Goal: Check status: Check status

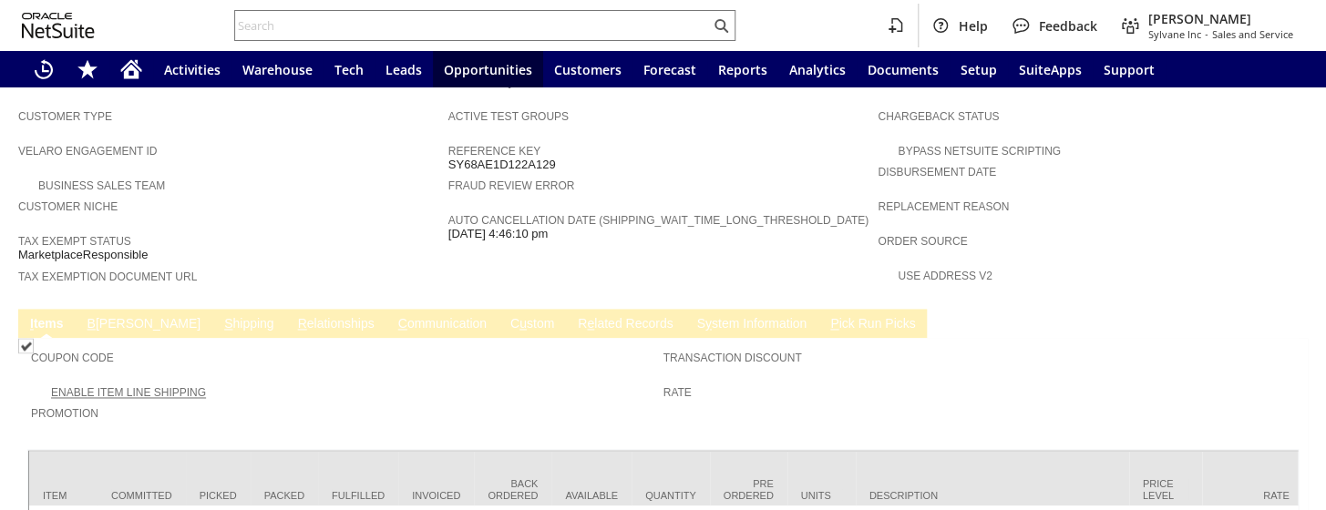
scroll to position [1139, 0]
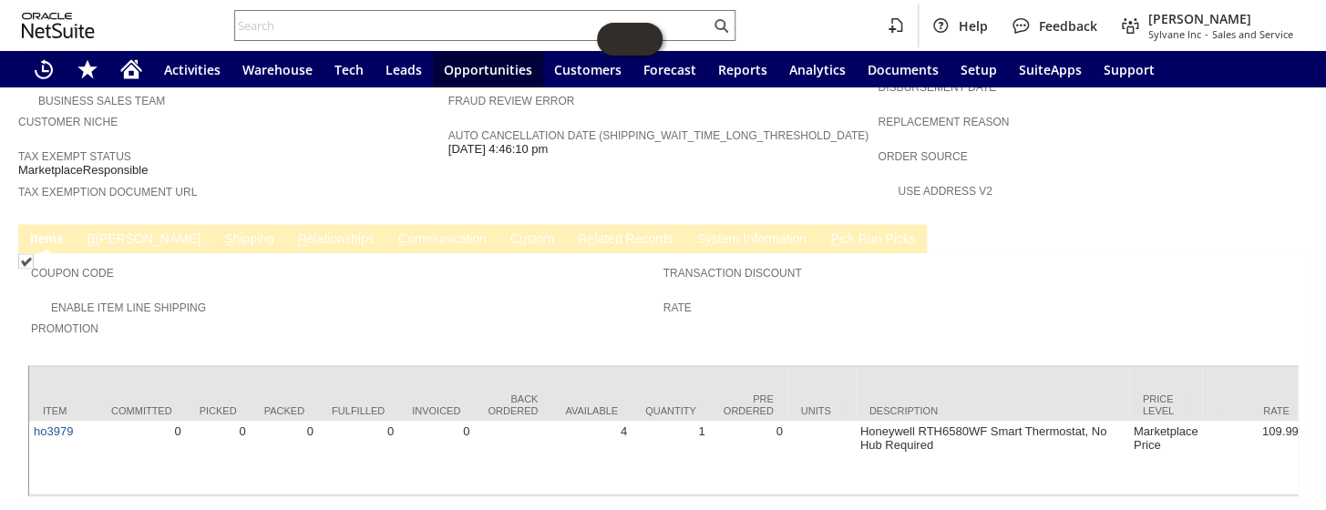
click at [98, 231] on link "B illing" at bounding box center [144, 239] width 122 height 17
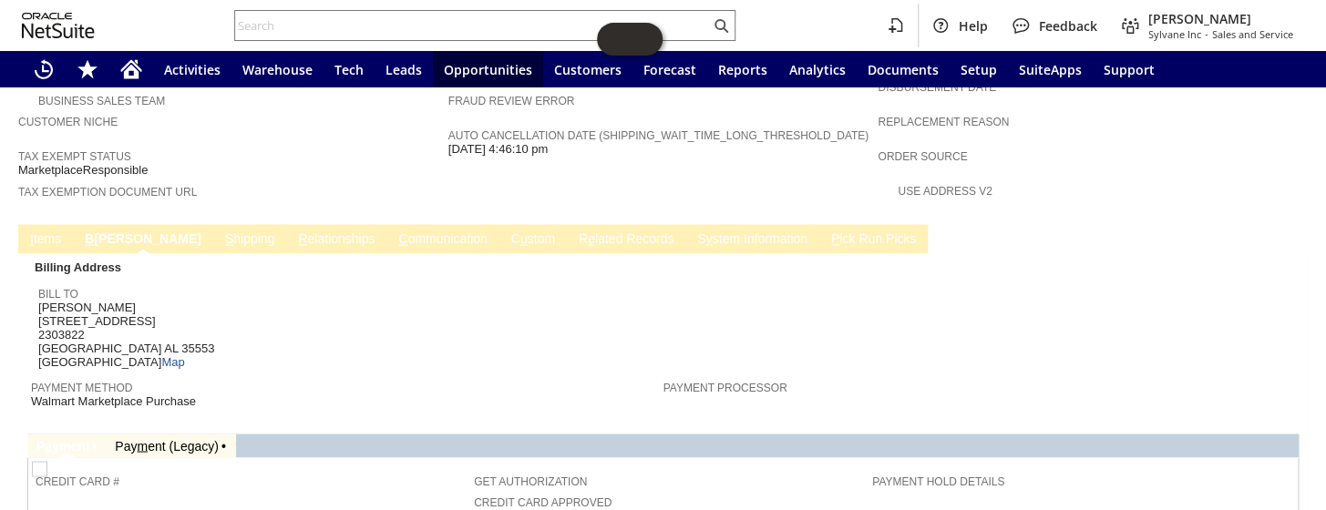
click at [51, 231] on link "I tems" at bounding box center [46, 239] width 40 height 17
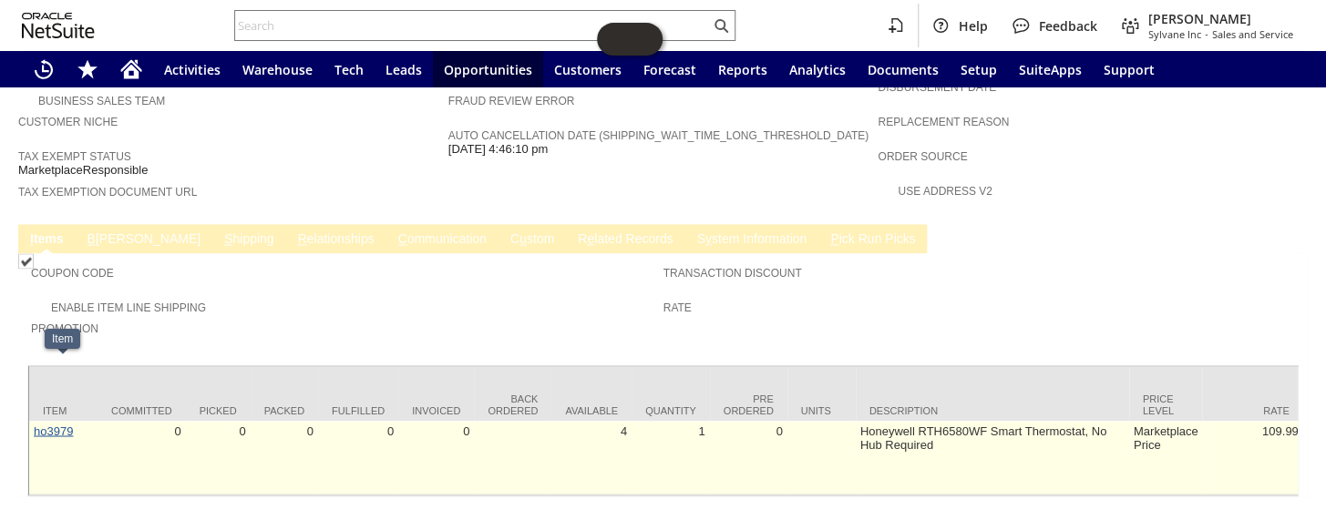
click at [62, 424] on link "ho3979" at bounding box center [53, 431] width 39 height 14
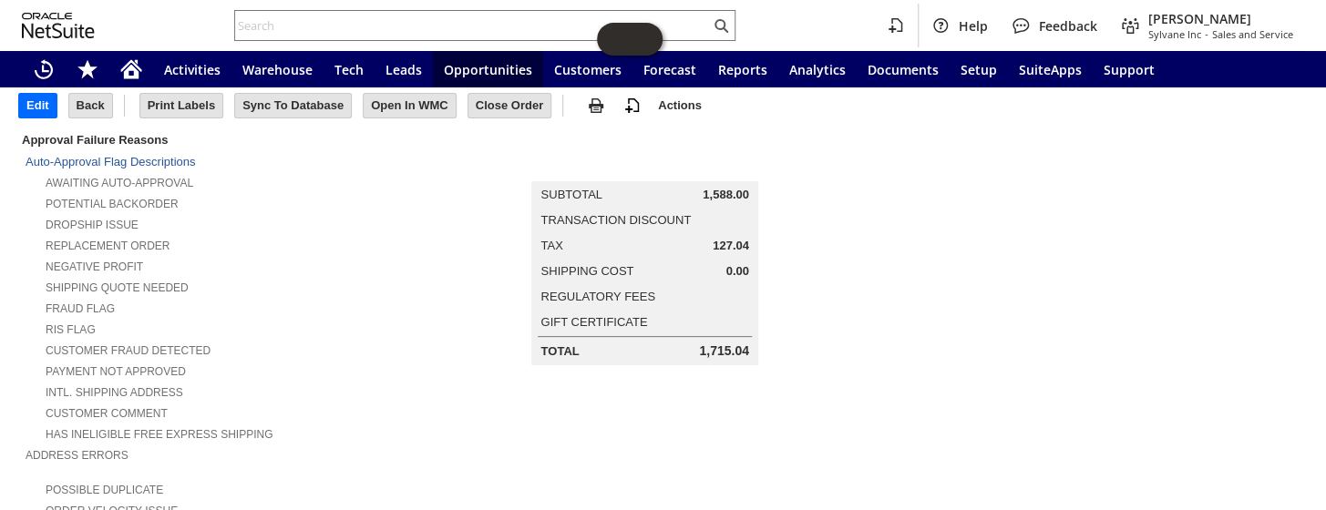
scroll to position [49, 0]
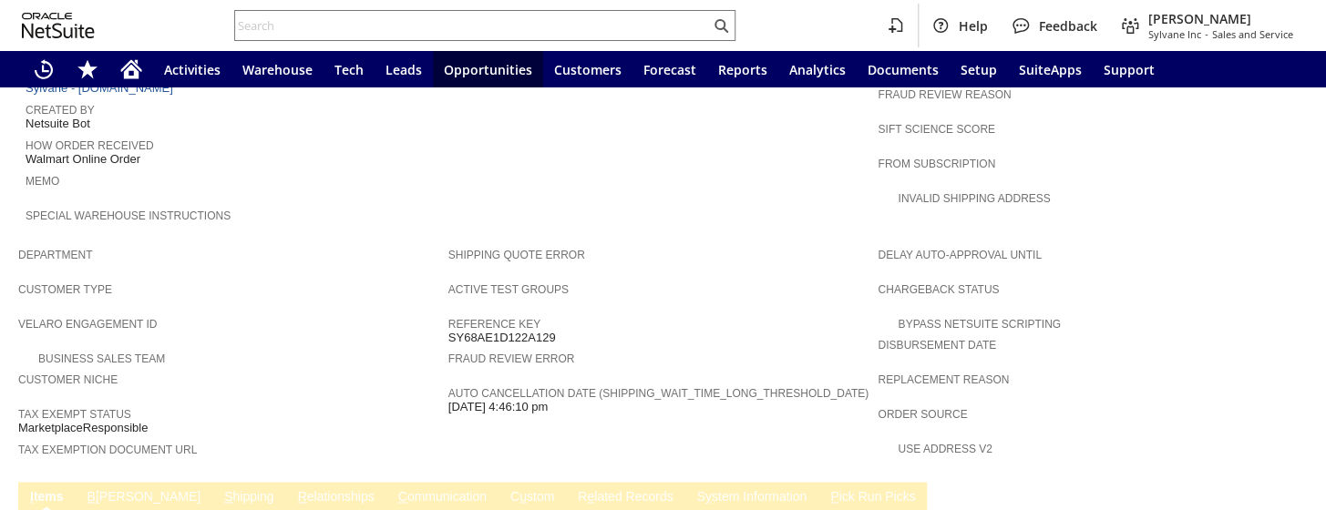
scroll to position [1139, 0]
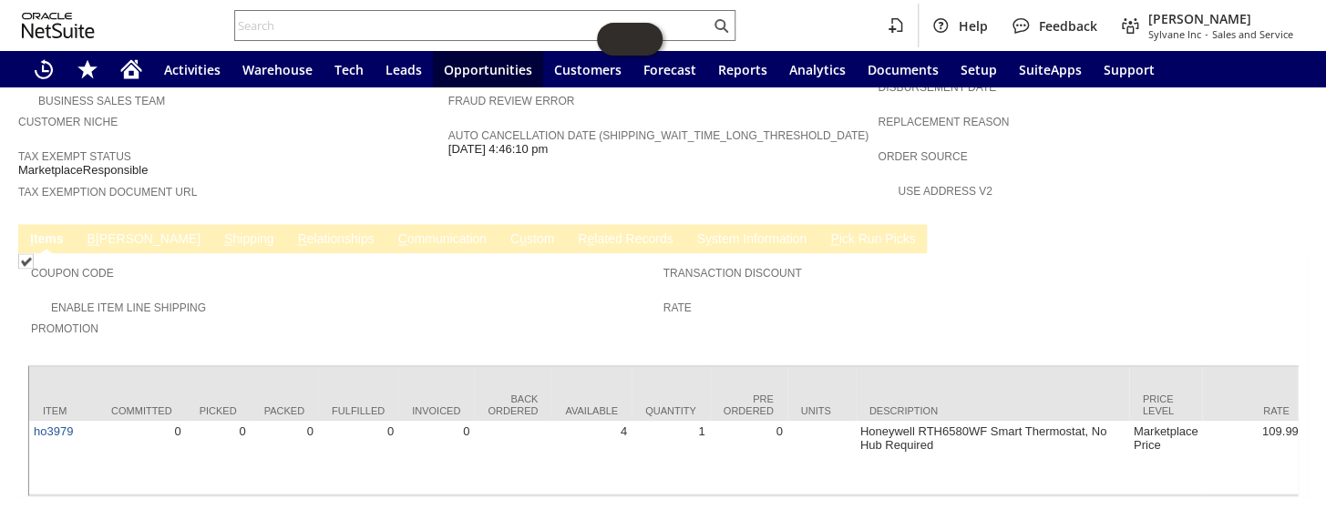
click at [220, 231] on link "S hipping" at bounding box center [249, 239] width 59 height 17
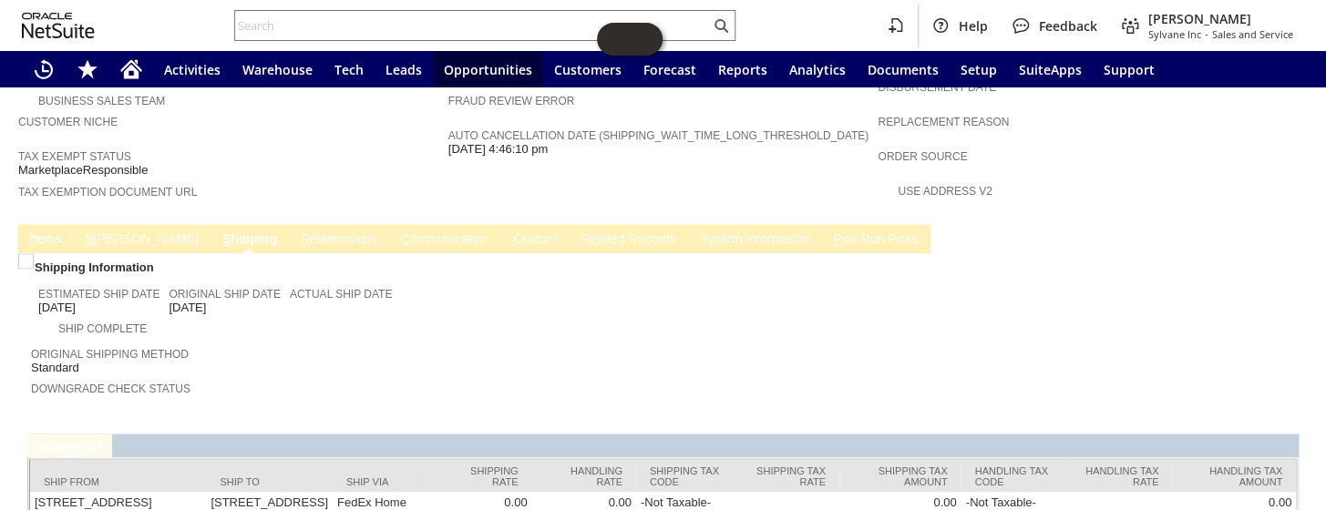
click at [46, 231] on link "I tems" at bounding box center [46, 239] width 40 height 17
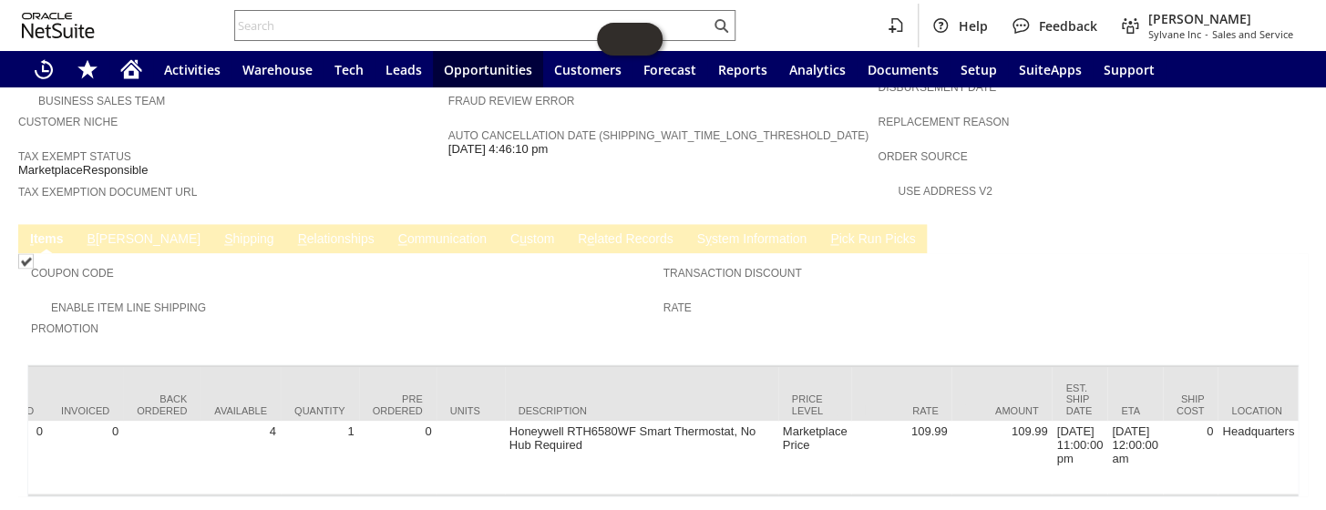
scroll to position [0, 0]
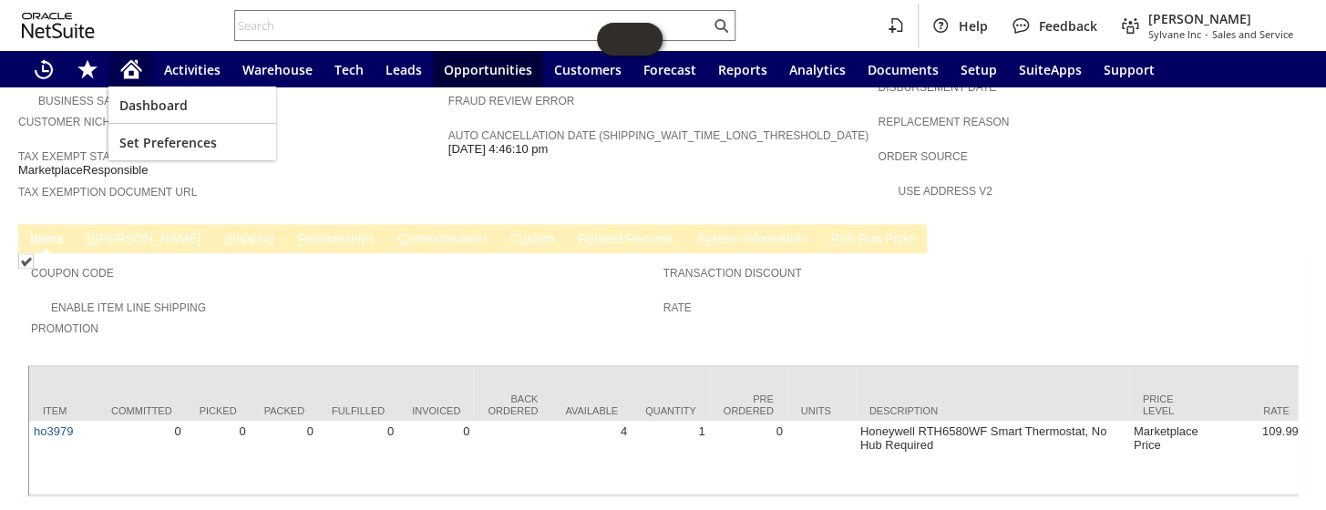
click at [128, 52] on div "Home" at bounding box center [131, 69] width 44 height 36
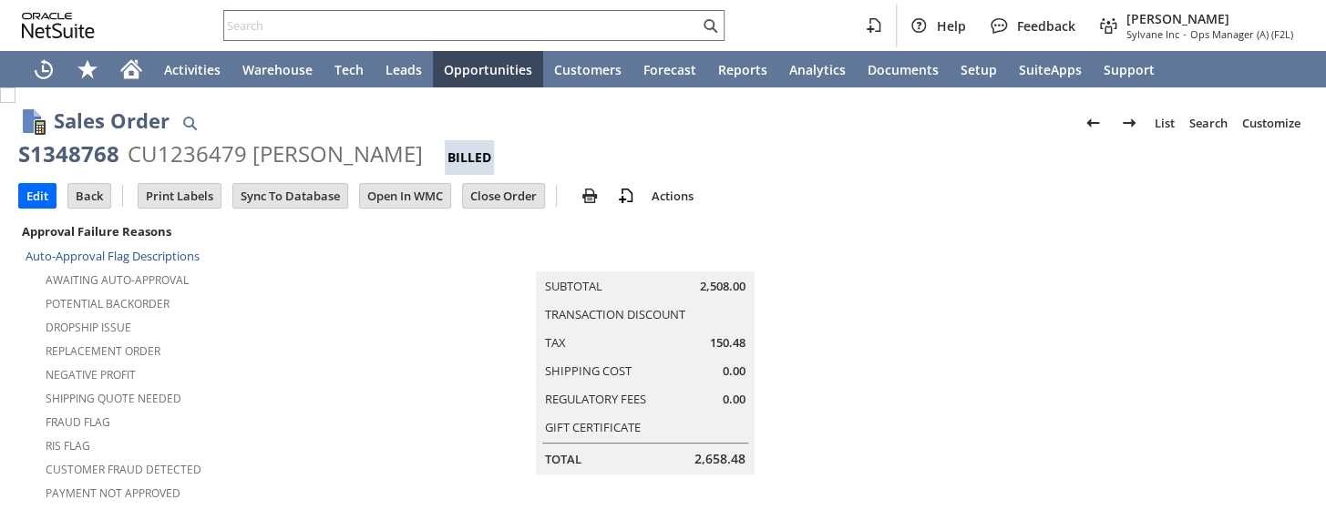
scroll to position [828, 0]
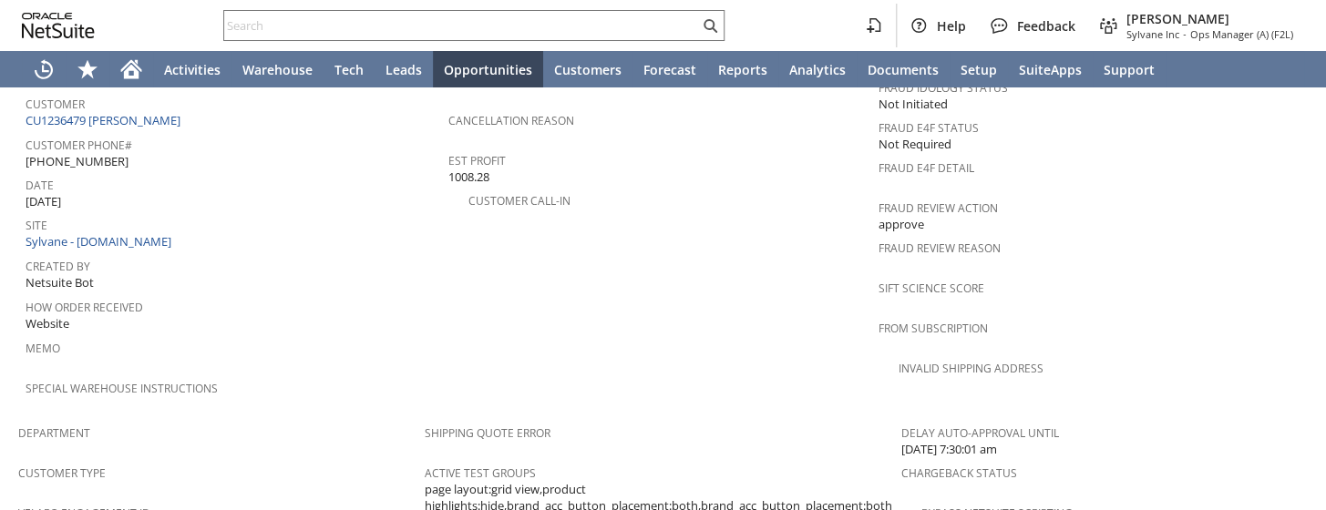
drag, startPoint x: 118, startPoint y: 118, endPoint x: 26, endPoint y: 118, distance: 91.1
click at [26, 132] on div "Customer Phone# (207) 319-9646" at bounding box center [233, 151] width 414 height 38
copy span "[PHONE_NUMBER]"
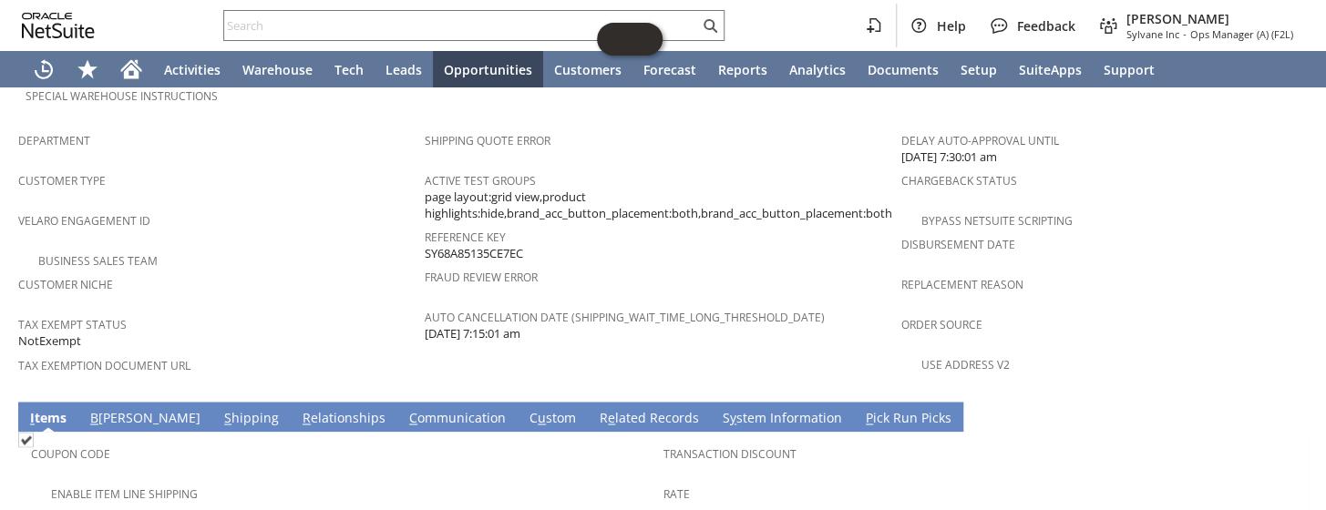
scroll to position [1159, 0]
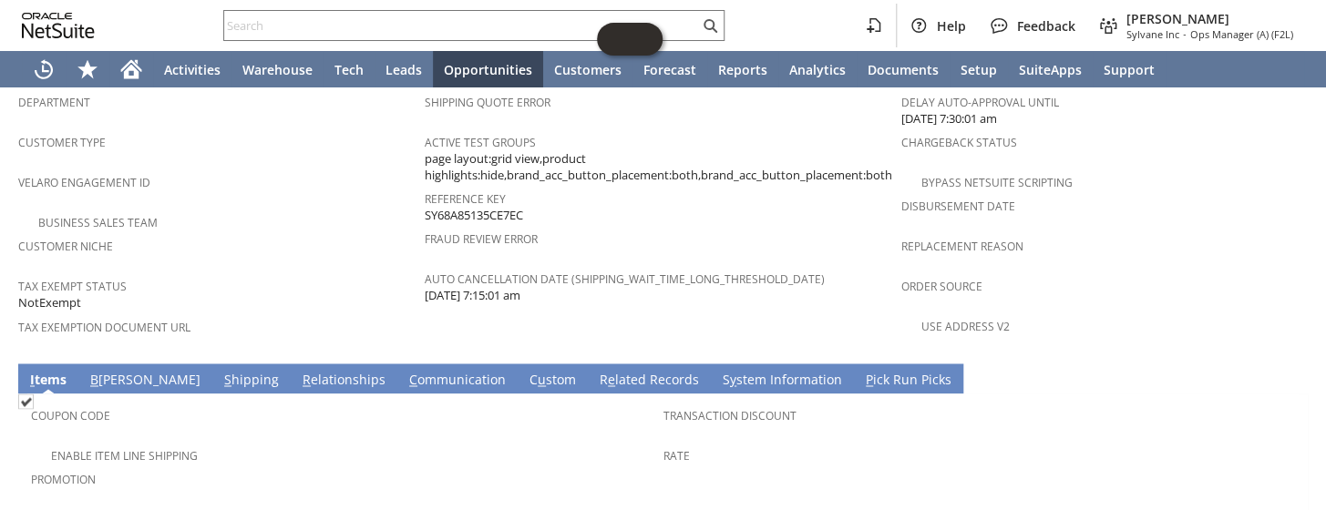
click at [220, 371] on link "S hipping" at bounding box center [252, 381] width 64 height 20
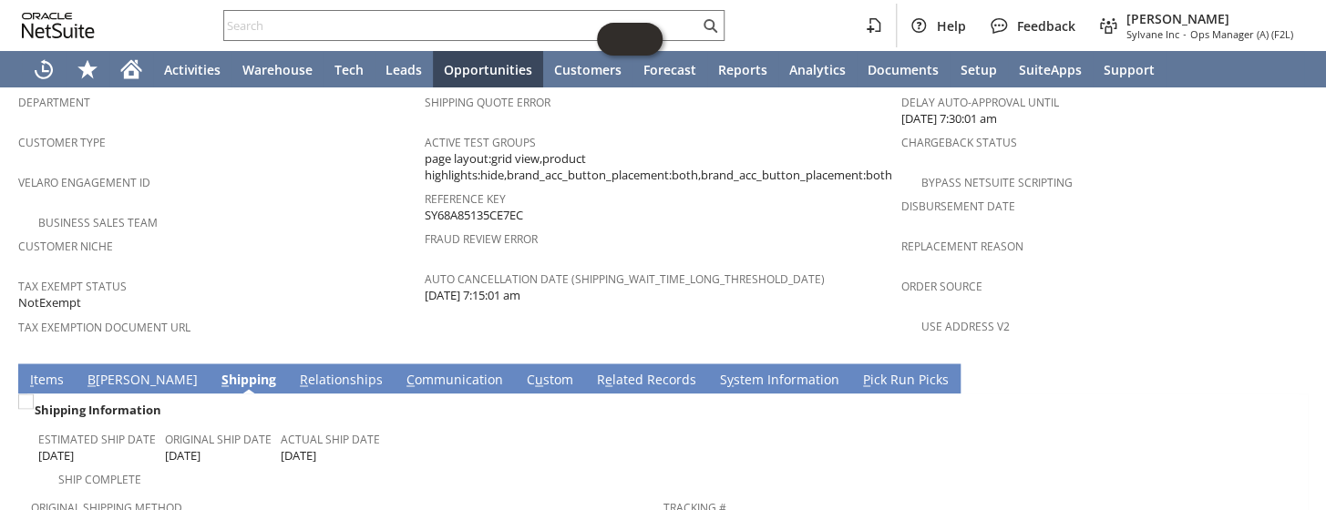
drag, startPoint x: 754, startPoint y: 444, endPoint x: 659, endPoint y: 440, distance: 94.8
click at [663, 494] on div "Tracking # 883782626450" at bounding box center [974, 513] width 623 height 38
copy link "883782626450"
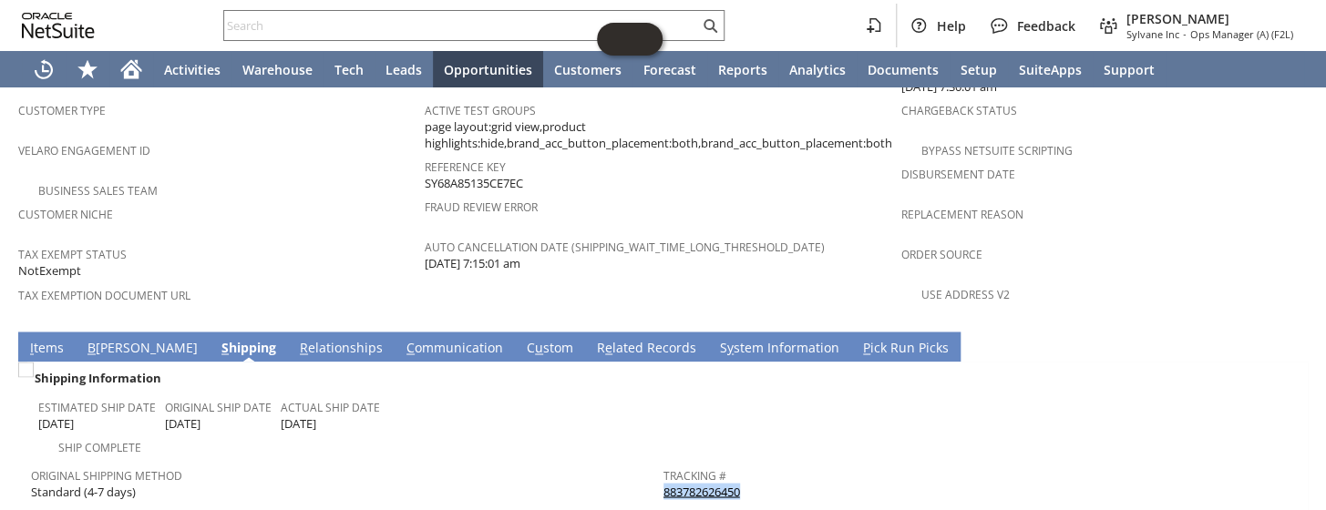
scroll to position [1242, 0]
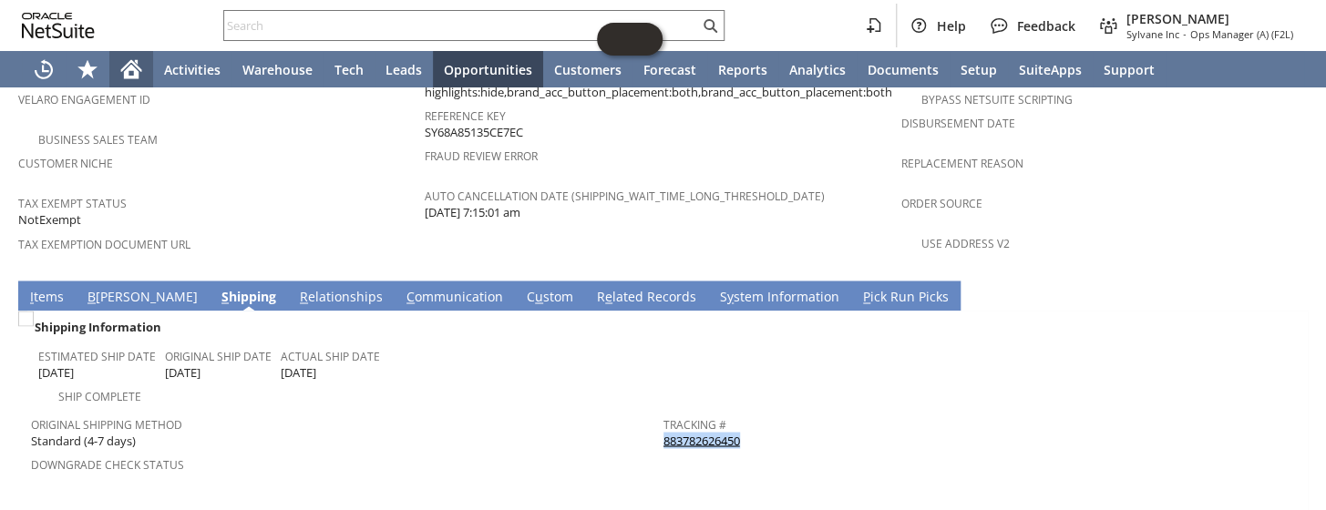
click at [124, 69] on icon "Home" at bounding box center [131, 66] width 21 height 12
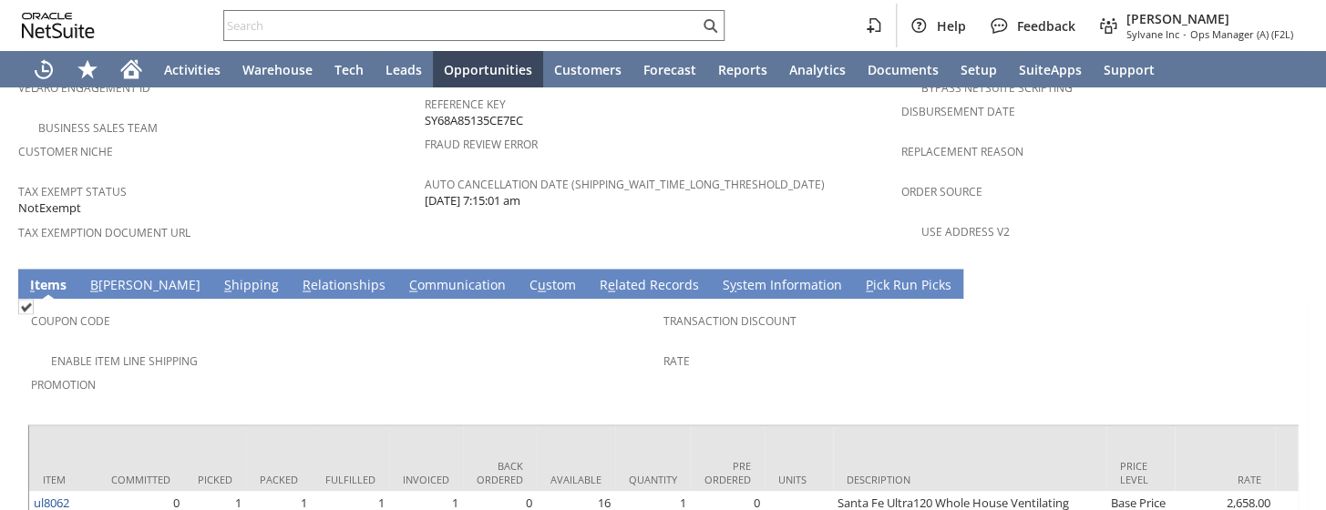
click at [220, 276] on link "S hipping" at bounding box center [252, 286] width 64 height 20
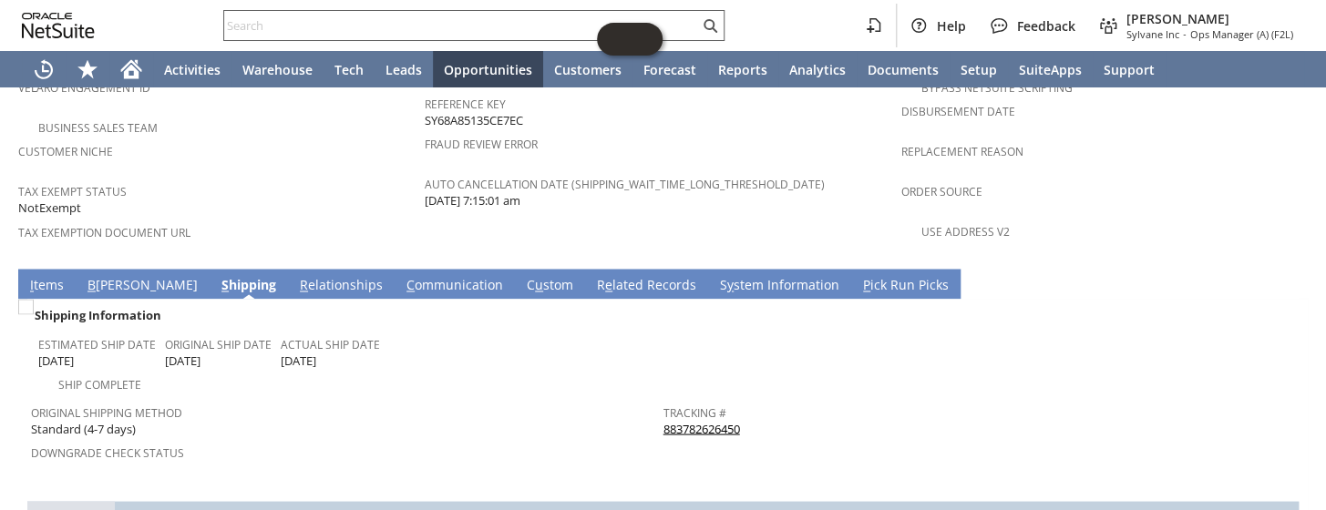
click at [323, 26] on input "text" at bounding box center [461, 26] width 475 height 22
paste input "CU1234052"
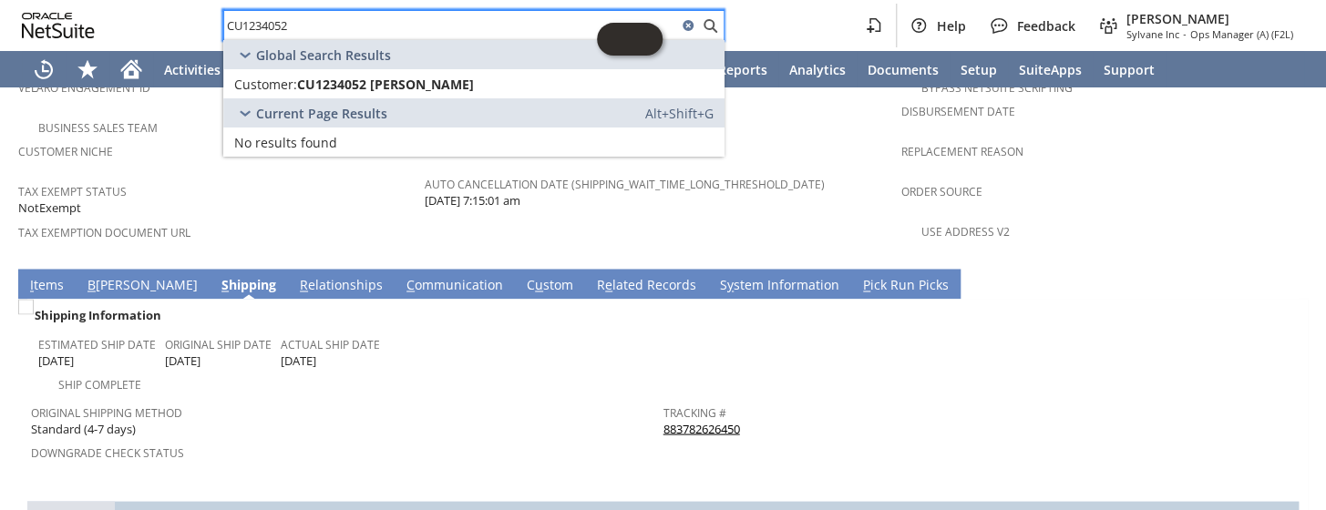
type input "CU1234052"
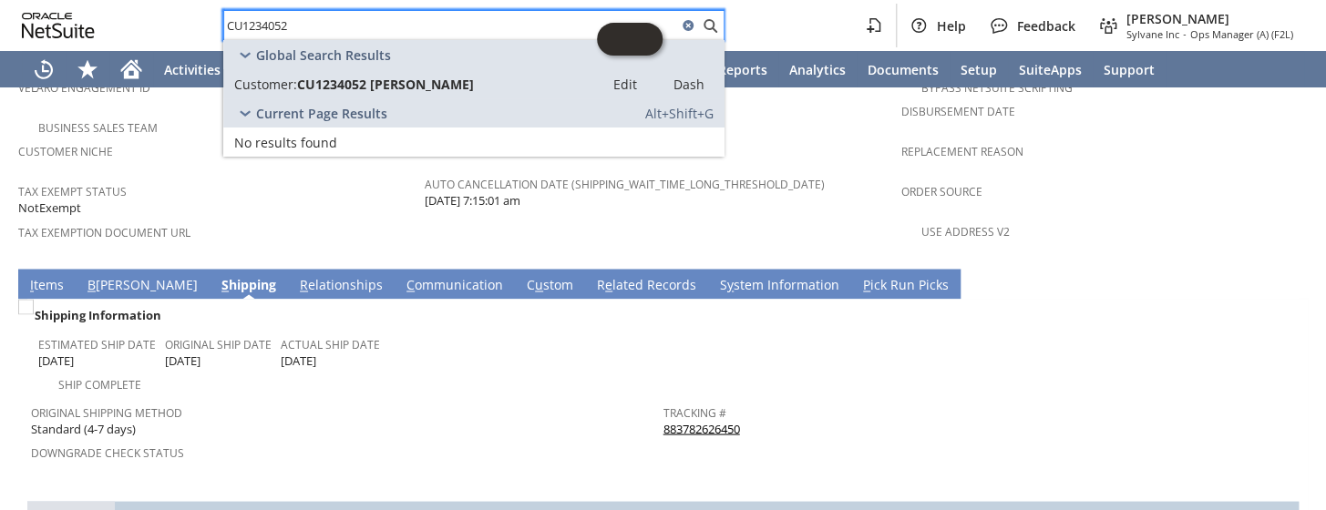
click at [342, 87] on span "CU1234052 Leah Schechter" at bounding box center [385, 84] width 177 height 17
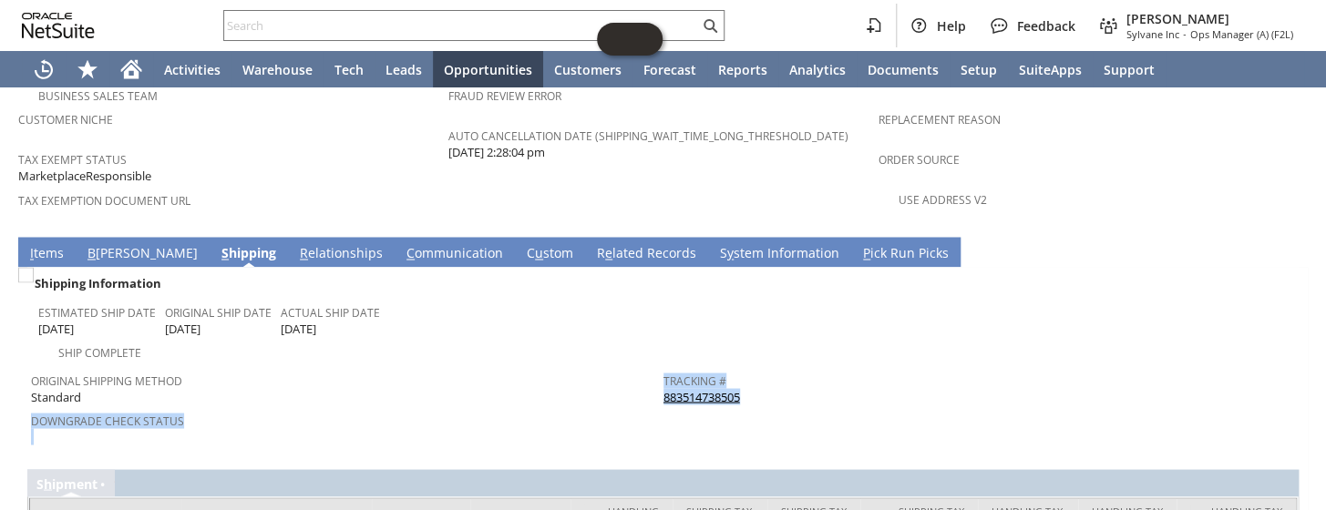
drag, startPoint x: 743, startPoint y: 315, endPoint x: 655, endPoint y: 317, distance: 87.5
click at [655, 363] on tr "Original Shipping Method Standard Downgrade Check Status Tracking # 88351473850…" at bounding box center [663, 405] width 1264 height 85
click at [655, 363] on td "Original Shipping Method Standard" at bounding box center [347, 385] width 632 height 45
drag, startPoint x: 747, startPoint y: 313, endPoint x: 656, endPoint y: 313, distance: 91.1
click at [663, 367] on div "Tracking # 883514738505" at bounding box center [974, 386] width 623 height 38
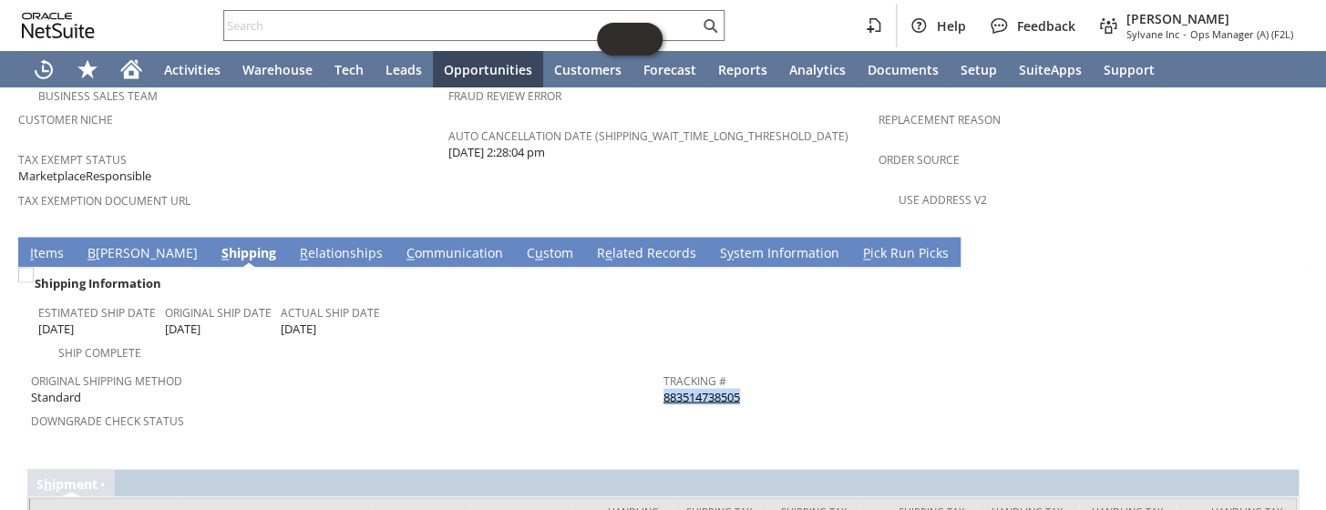
copy link "883514738505"
drag, startPoint x: 451, startPoint y: 339, endPoint x: 461, endPoint y: 336, distance: 10.4
click at [453, 407] on span "Downgrade Check Status" at bounding box center [342, 417] width 623 height 21
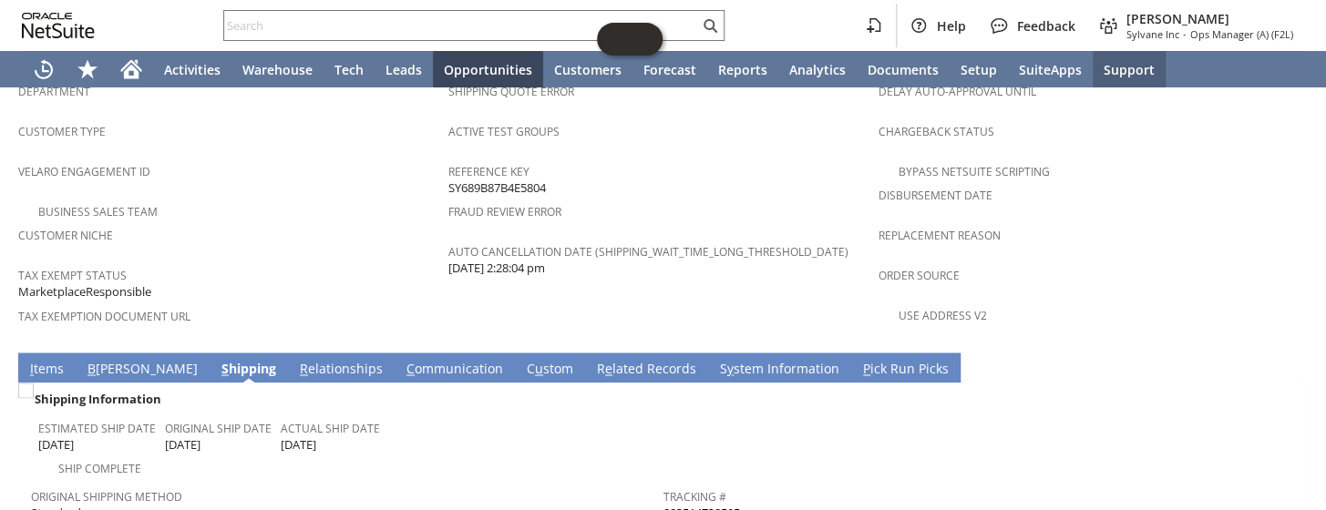
scroll to position [1121, 0]
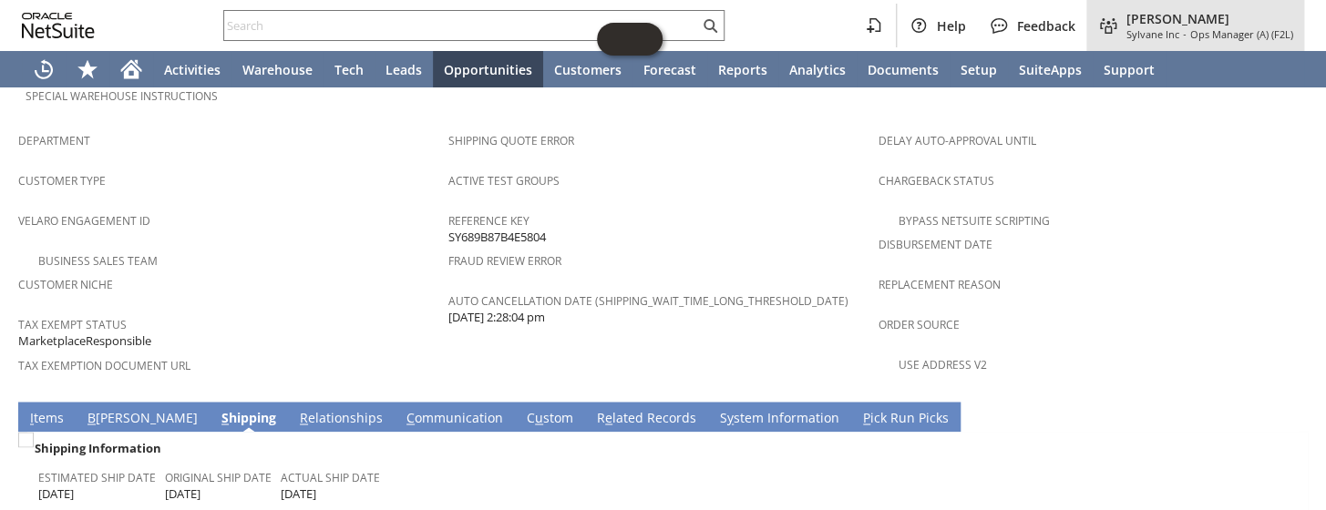
click at [1165, 23] on span "[PERSON_NAME]" at bounding box center [1209, 18] width 167 height 17
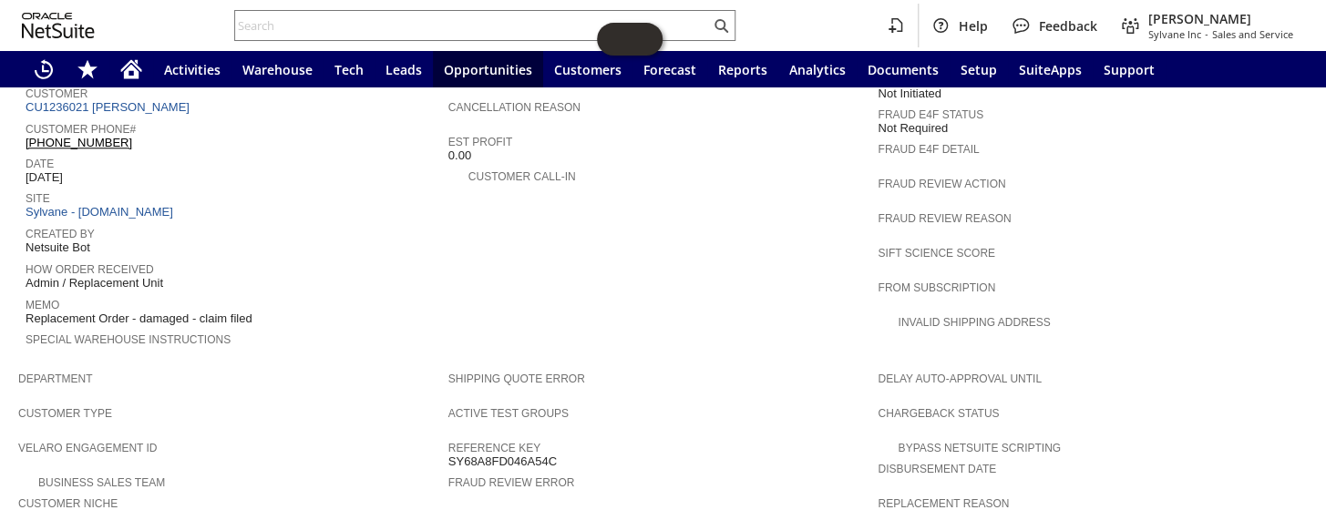
scroll to position [663, 0]
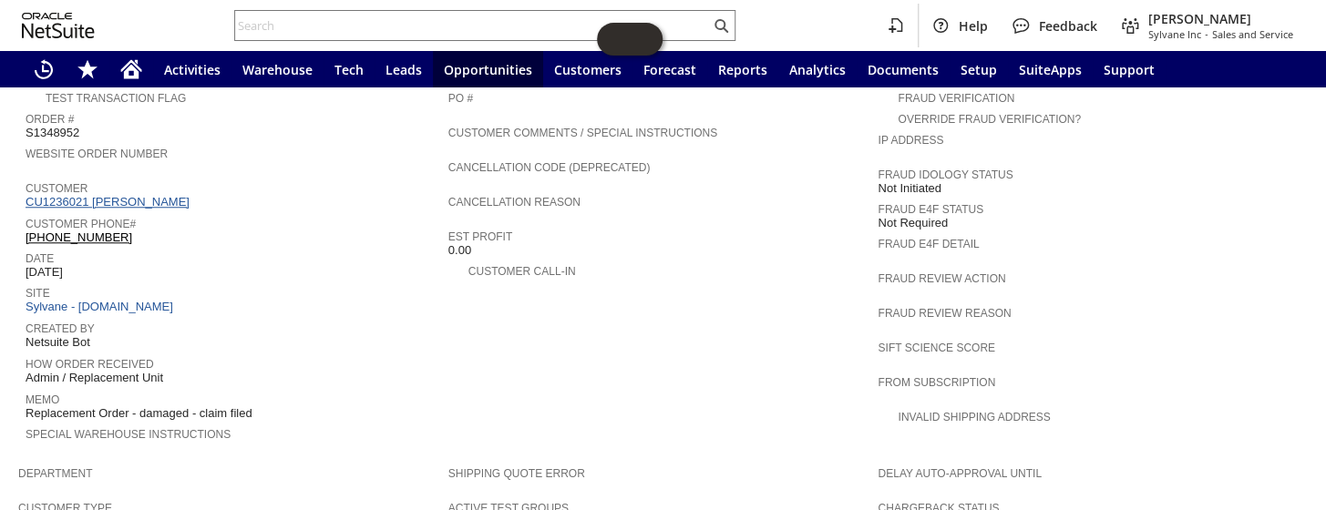
click at [118, 195] on link "CU1236021 Deadria G Williams" at bounding box center [110, 202] width 169 height 14
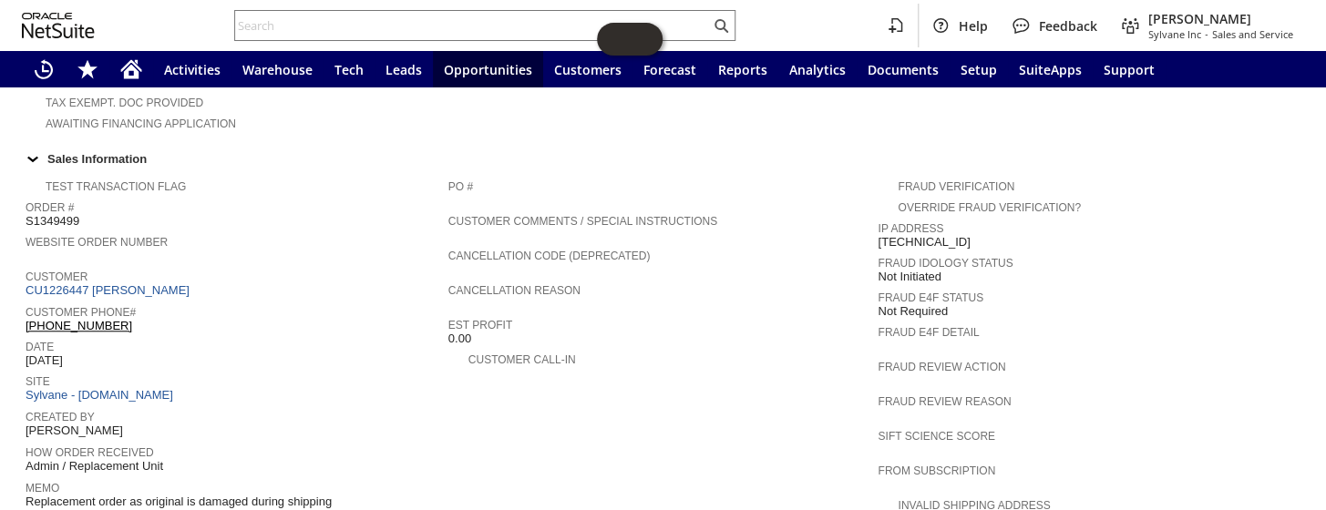
scroll to position [573, 0]
click at [106, 284] on link "CU1226447 carolyn helt" at bounding box center [110, 291] width 169 height 14
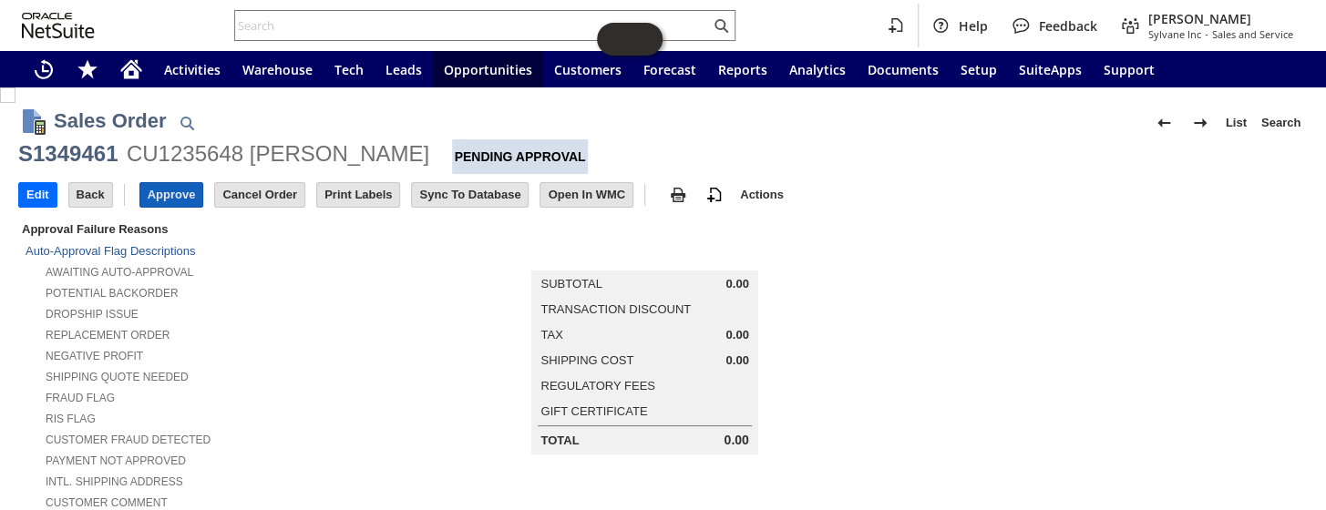
click at [173, 190] on input "Approve" at bounding box center [171, 195] width 63 height 24
click at [164, 193] on input "Approve" at bounding box center [171, 195] width 63 height 24
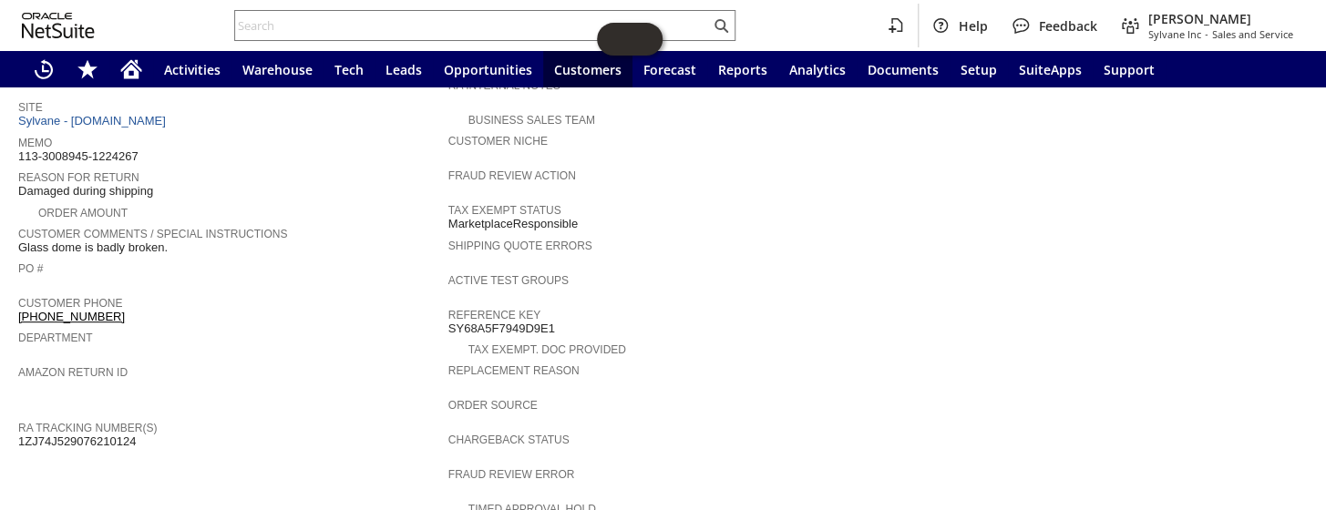
scroll to position [331, 0]
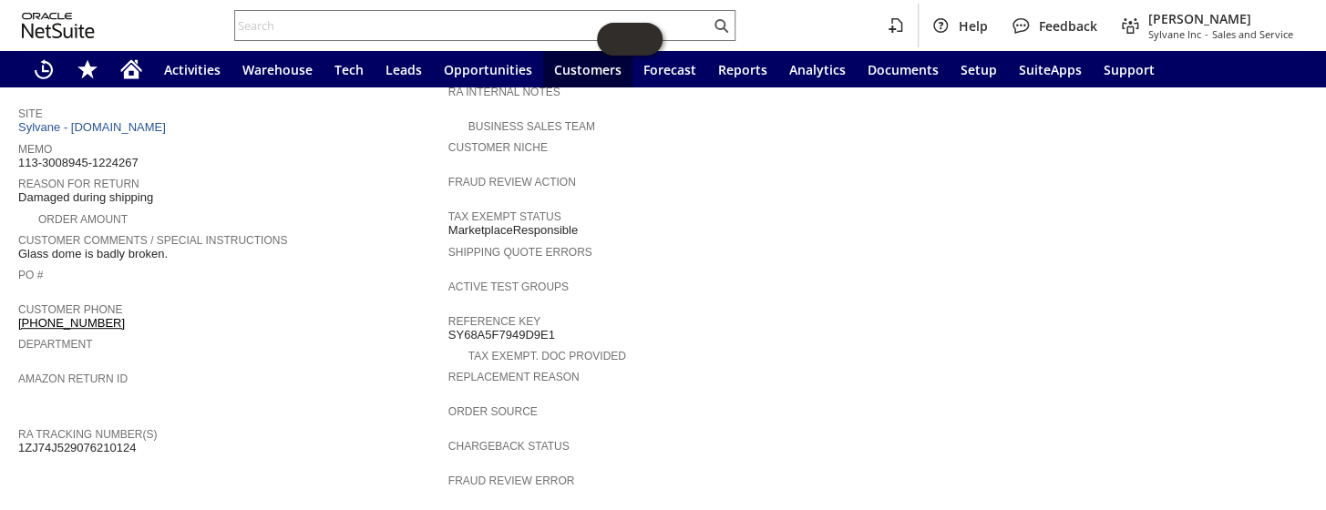
drag, startPoint x: 145, startPoint y: 415, endPoint x: 18, endPoint y: 421, distance: 126.8
click at [18, 423] on div "RA Tracking Number(s) 1ZJ74J529076210124" at bounding box center [228, 439] width 421 height 33
copy span "1ZJ74J529076210124"
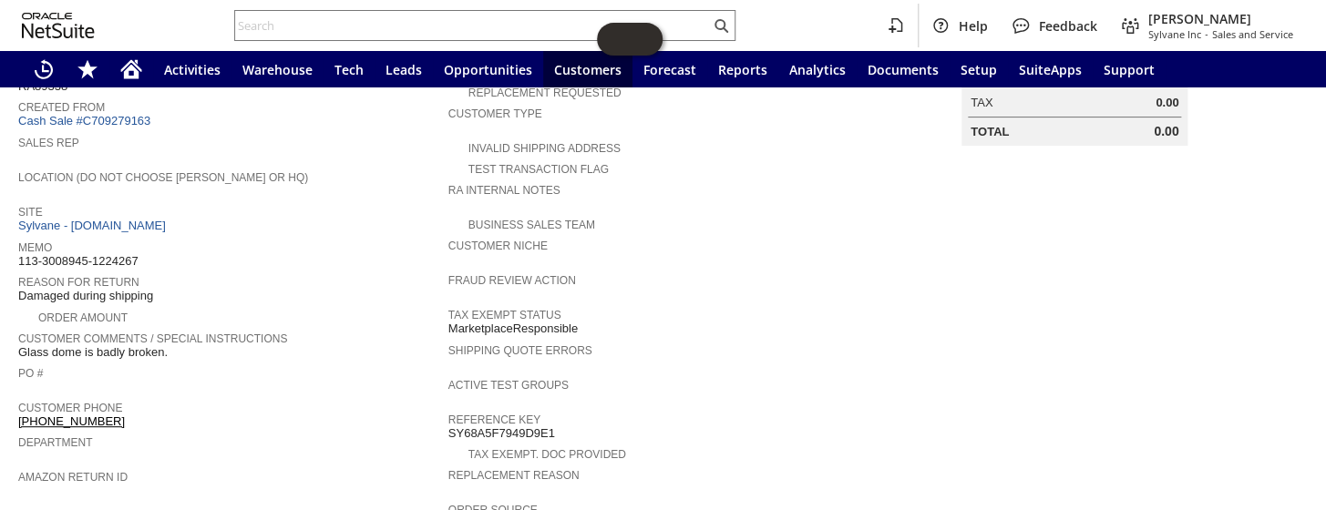
scroll to position [82, 0]
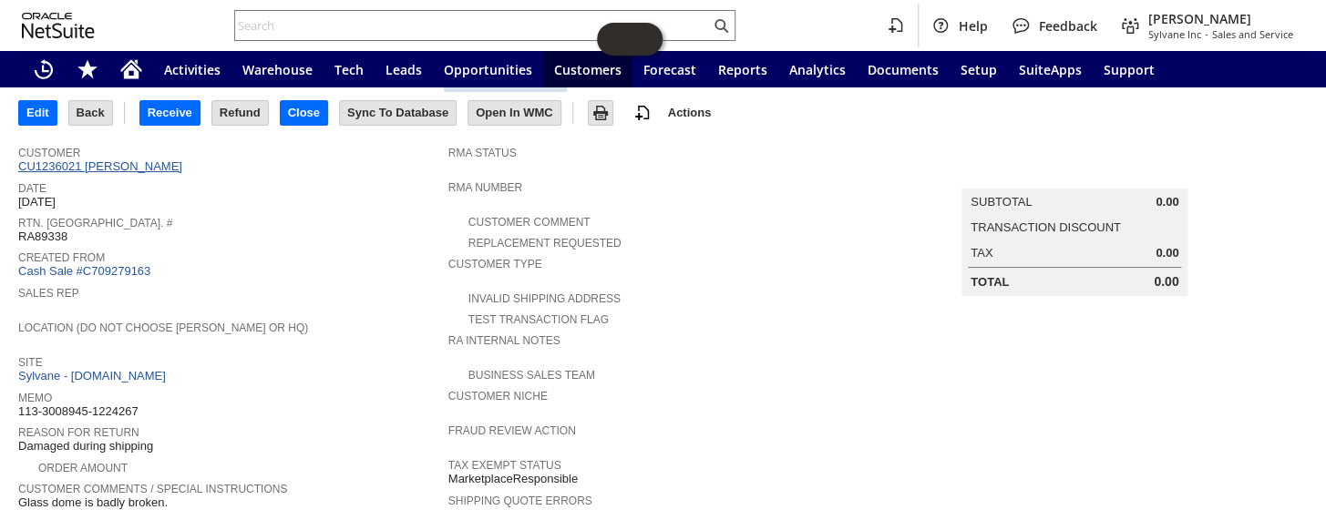
click at [117, 161] on link "CU1236021 Deadria G Williams" at bounding box center [102, 166] width 169 height 14
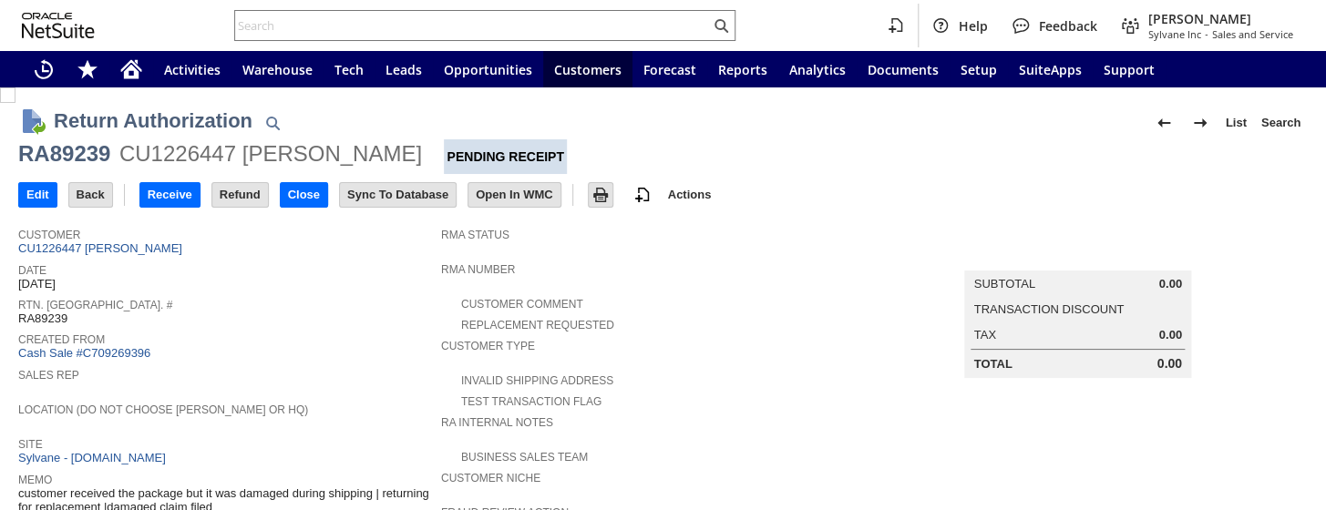
scroll to position [497, 0]
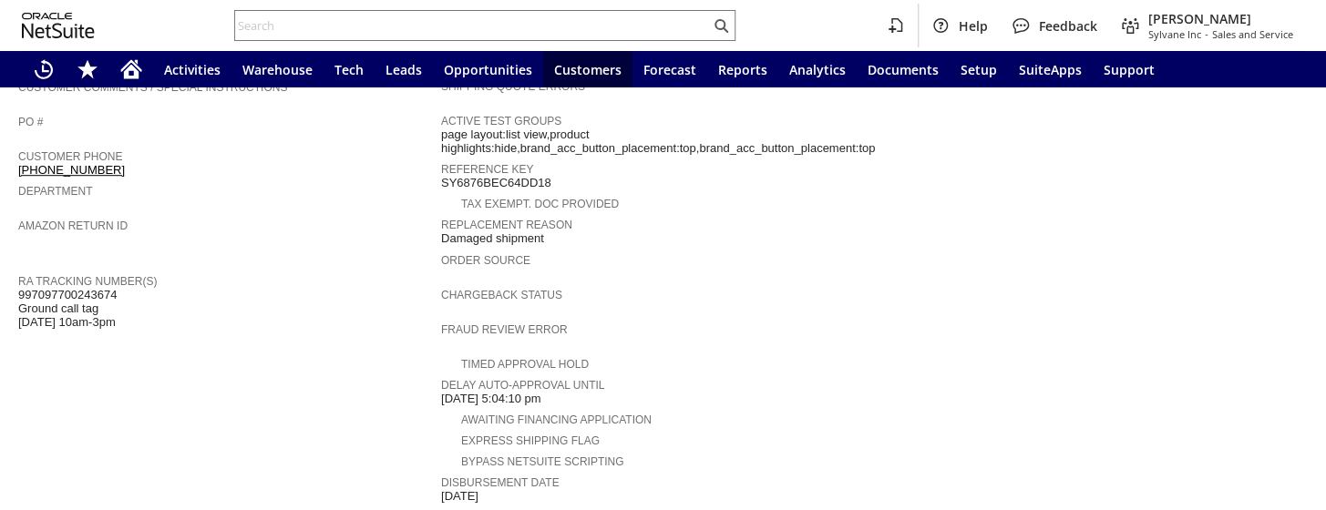
click at [67, 288] on span "997097700243674 Ground call tag 8/21 10am-3pm" at bounding box center [67, 309] width 98 height 42
copy span "997097700243674"
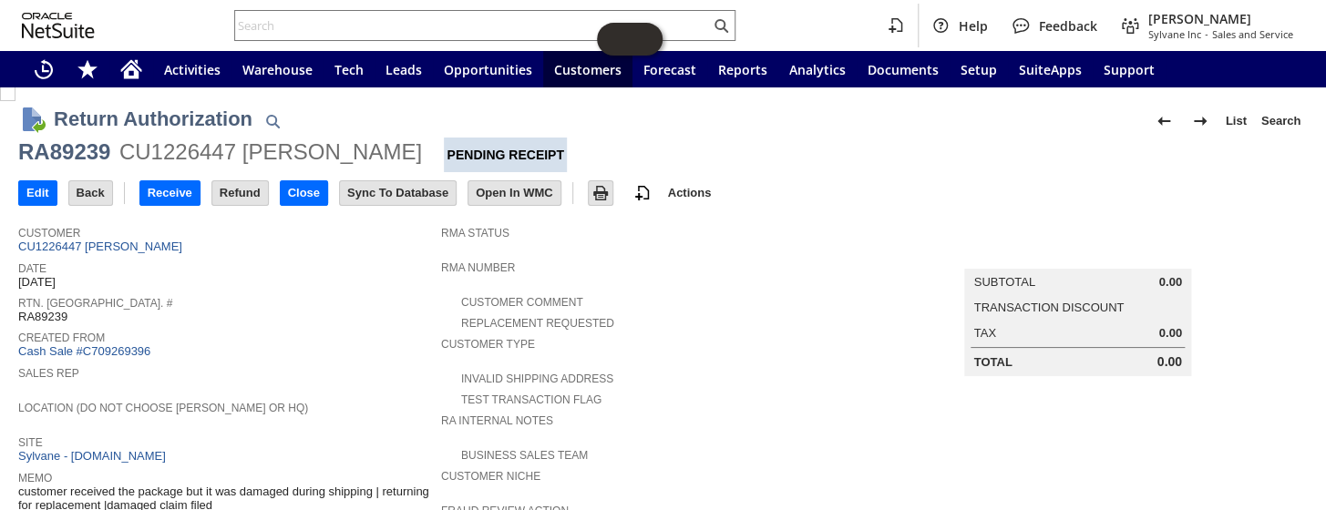
scroll to position [0, 0]
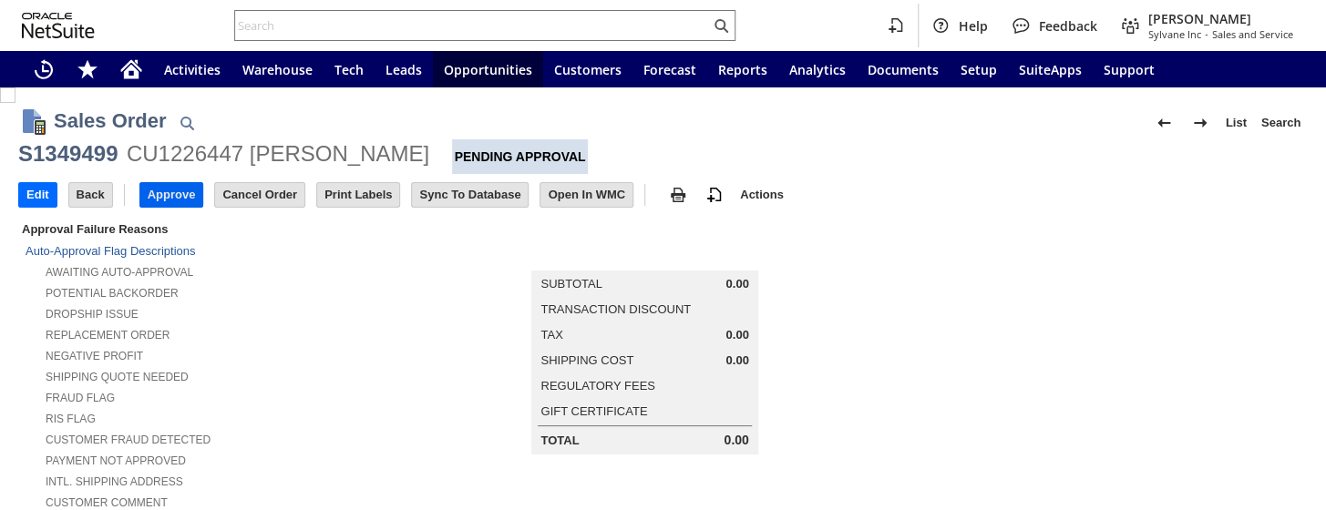
click at [155, 192] on input "Approve" at bounding box center [171, 195] width 63 height 24
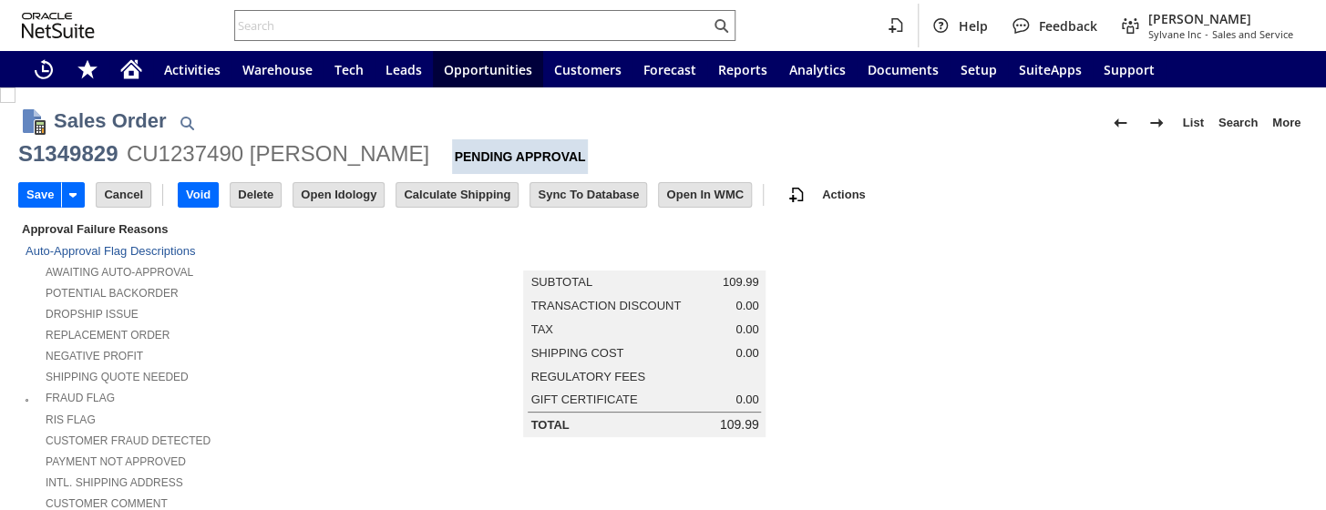
scroll to position [911, 0]
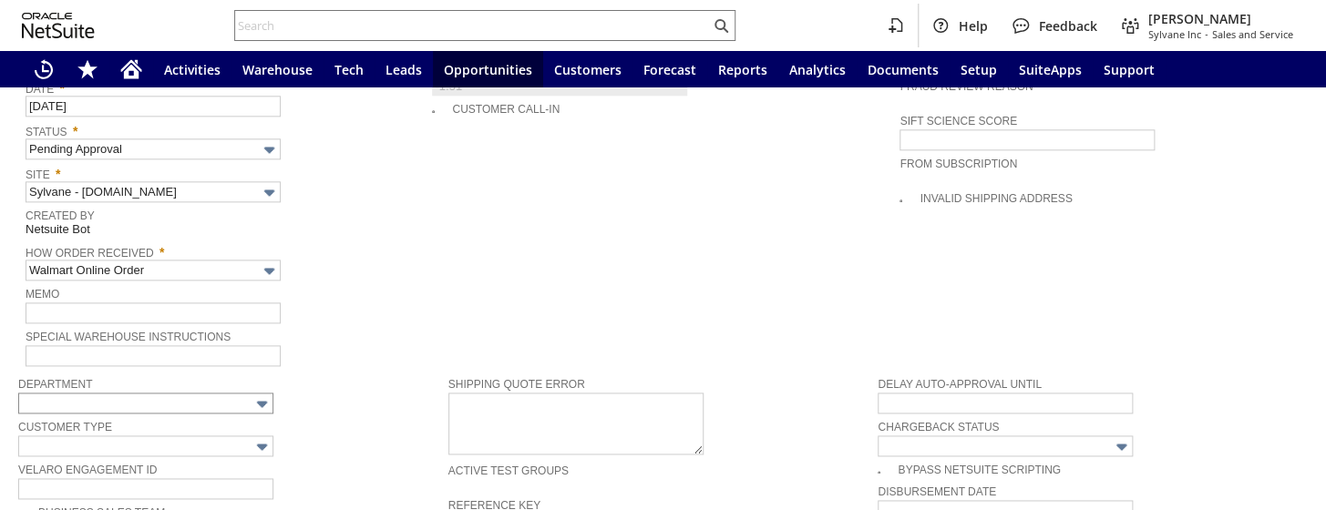
type input "Intelligent Recommendations ⁰"
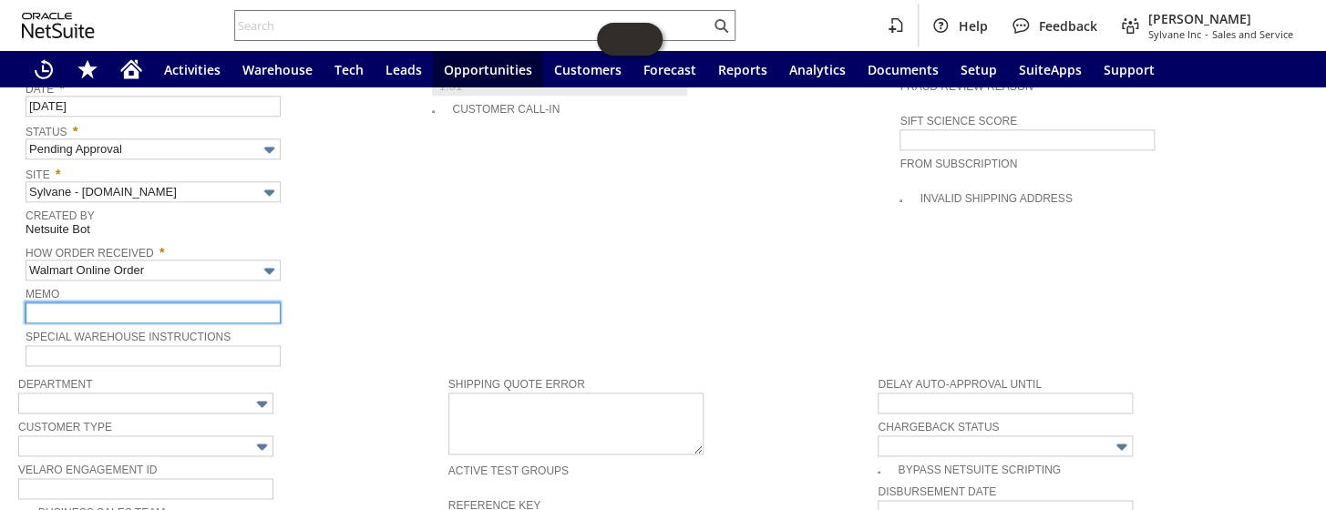
click at [95, 303] on input "text" at bounding box center [153, 313] width 255 height 21
type input "negative profit"
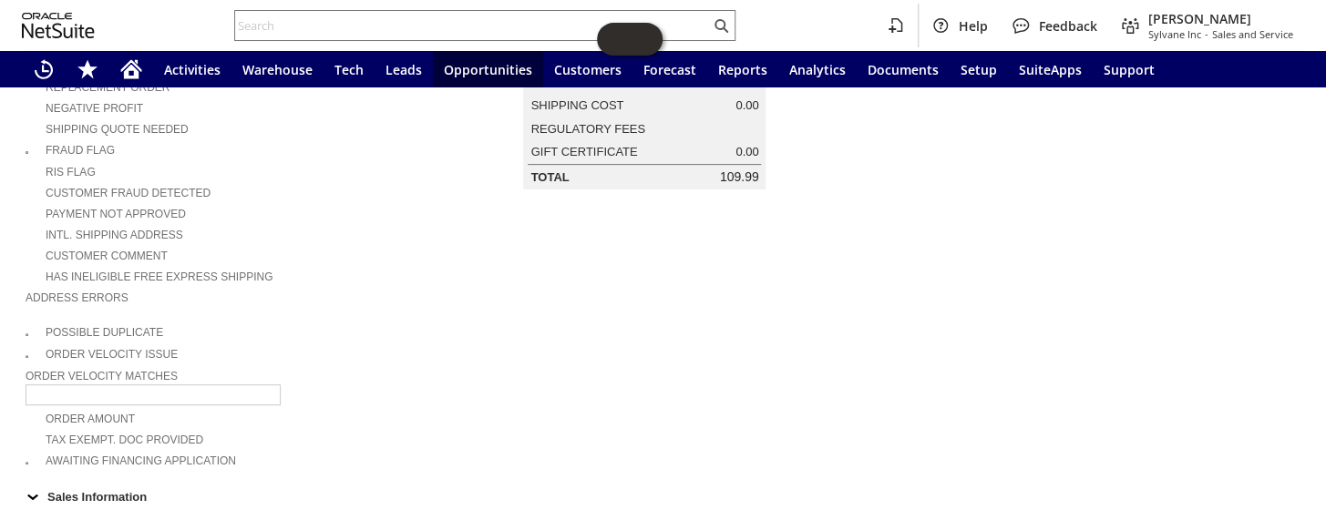
scroll to position [0, 0]
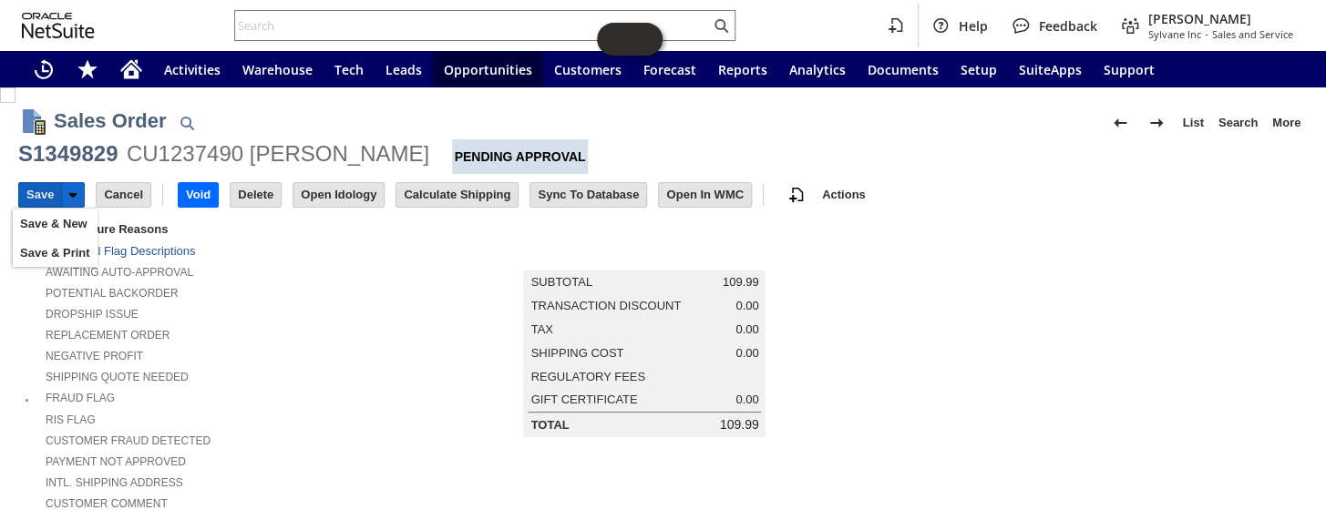
click at [39, 186] on input "Save" at bounding box center [40, 195] width 42 height 24
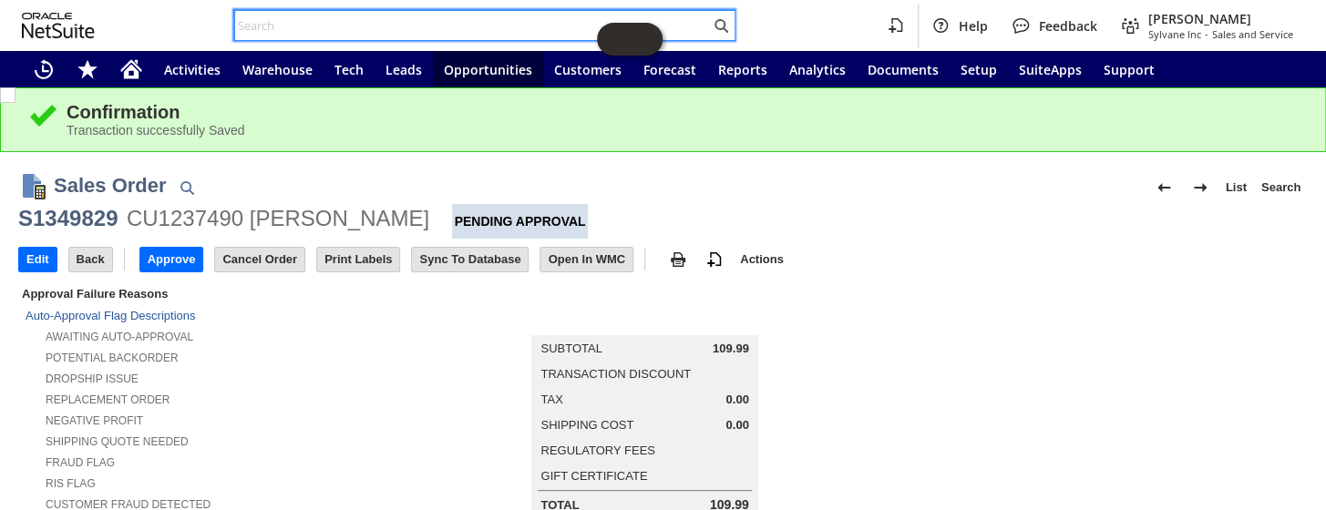
click at [339, 32] on input "text" at bounding box center [472, 26] width 475 height 22
paste input "SY68ACC9FC952C7"
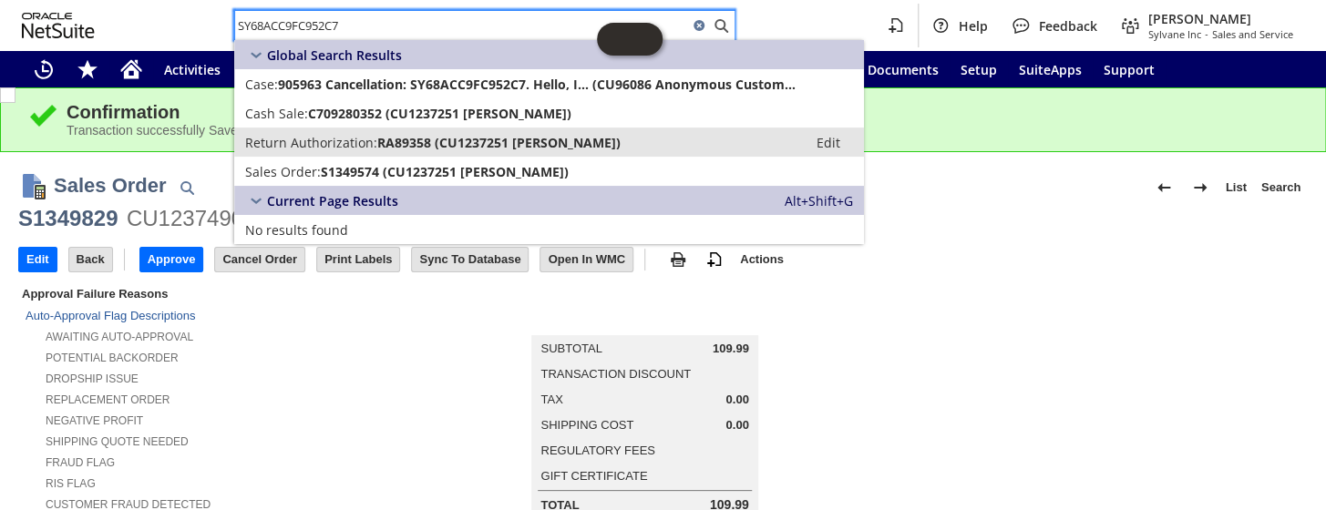
type input "SY68ACC9FC952C7"
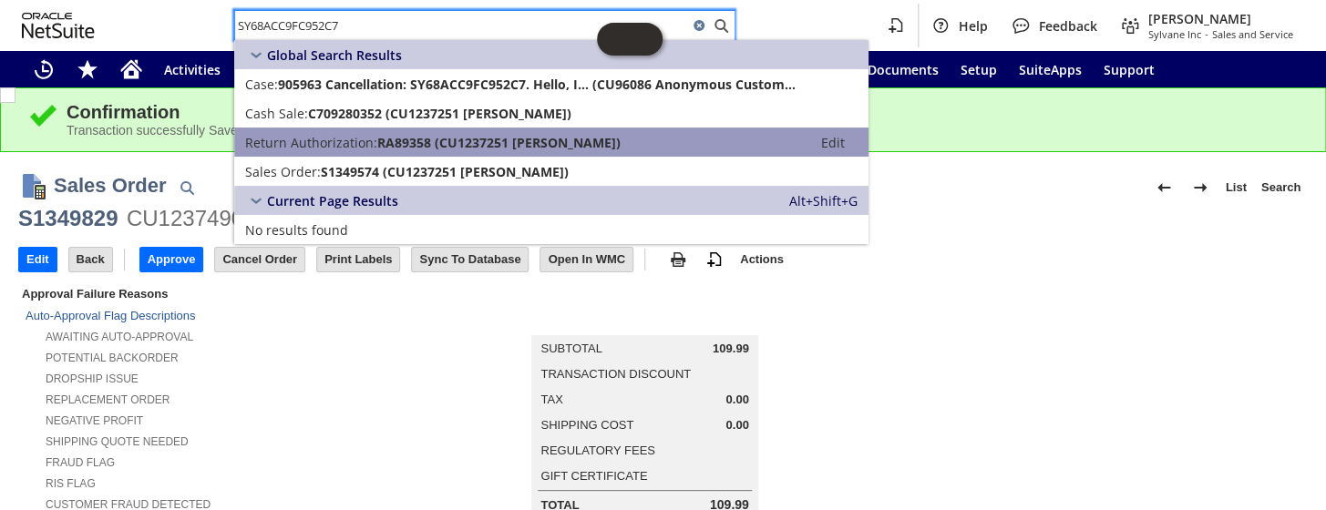
click at [383, 145] on span "RA89358 (CU1237251 Siddhaarth Rajkumar)" at bounding box center [498, 142] width 243 height 17
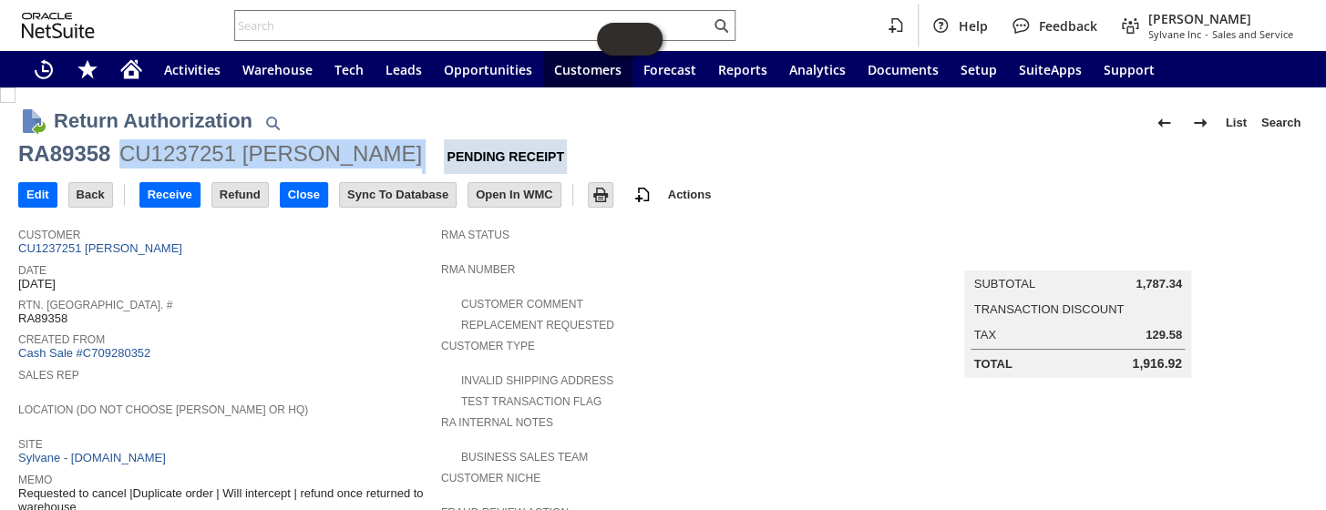
drag, startPoint x: 122, startPoint y: 144, endPoint x: 450, endPoint y: 154, distance: 328.2
click at [450, 154] on div "RA89358 CU1237251 Siddhaarth Rajkumar Pending Receipt" at bounding box center [663, 156] width 1290 height 35
copy div "CU1237251 Siddhaarth Rajkumar"
click at [135, 70] on icon "Home" at bounding box center [131, 72] width 15 height 14
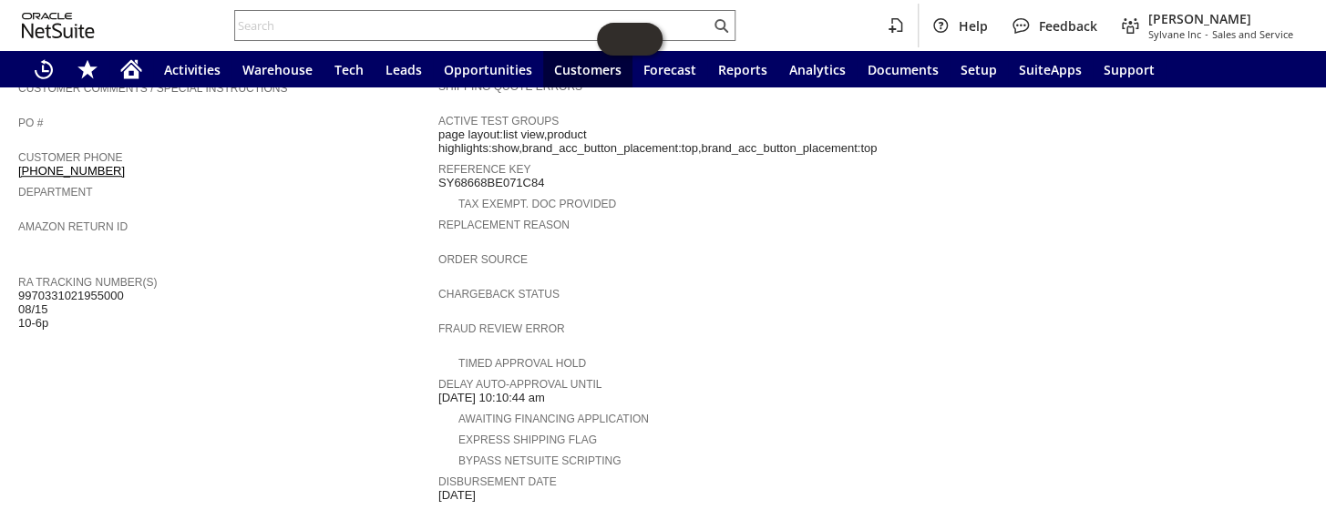
scroll to position [497, 0]
click at [104, 290] on span "9970331021955000 08/15 10-6p" at bounding box center [71, 311] width 106 height 42
copy span "9970331021955000"
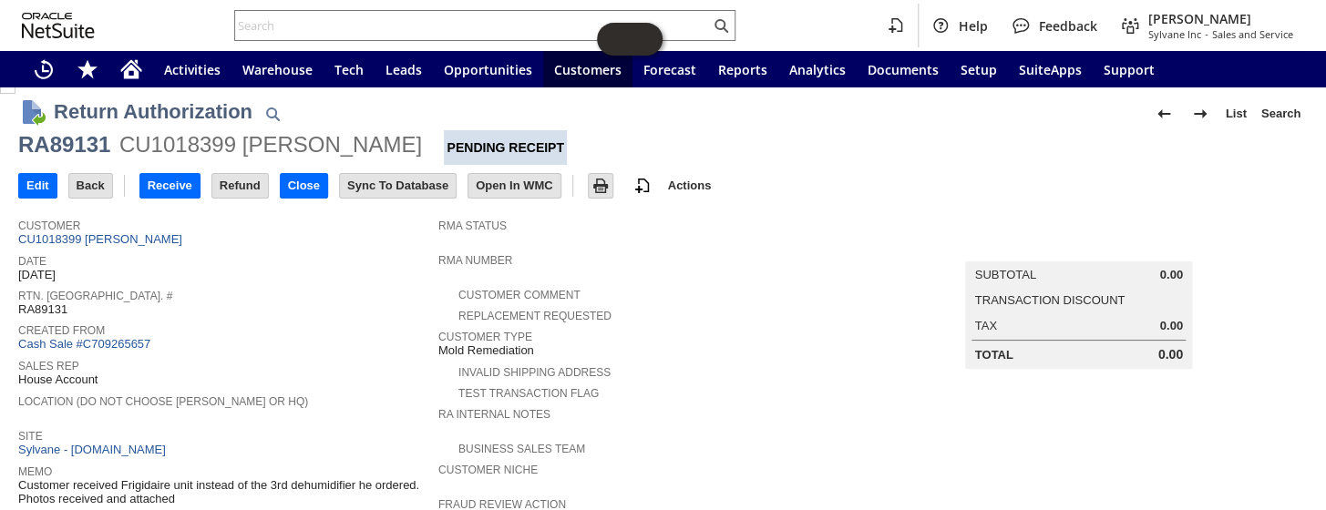
scroll to position [0, 0]
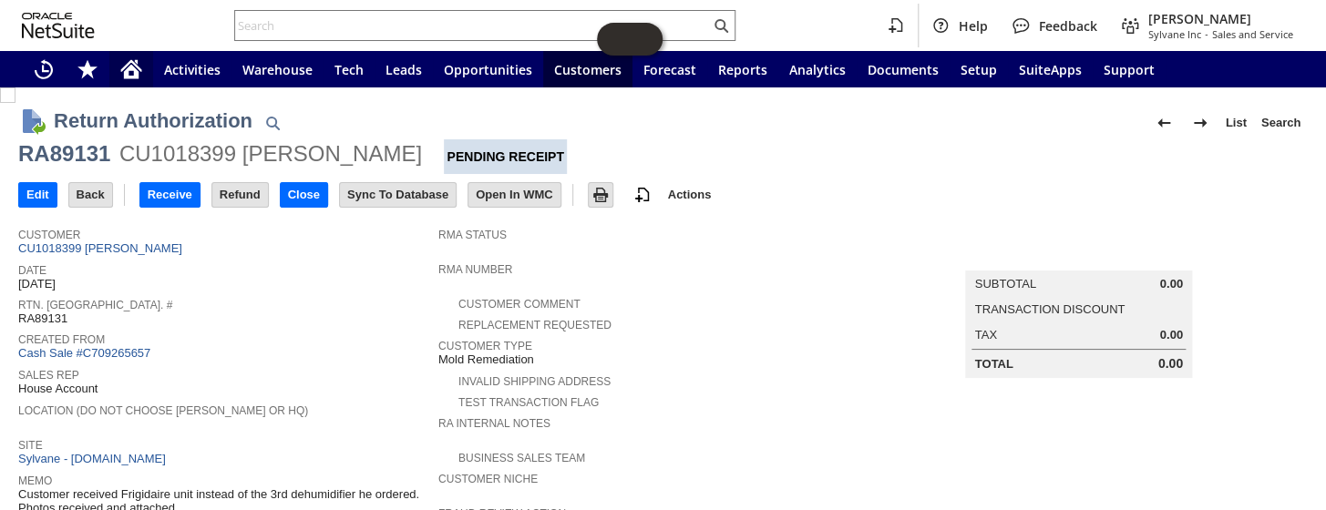
click at [133, 73] on icon "Home" at bounding box center [131, 72] width 15 height 14
